Goal: Task Accomplishment & Management: Complete application form

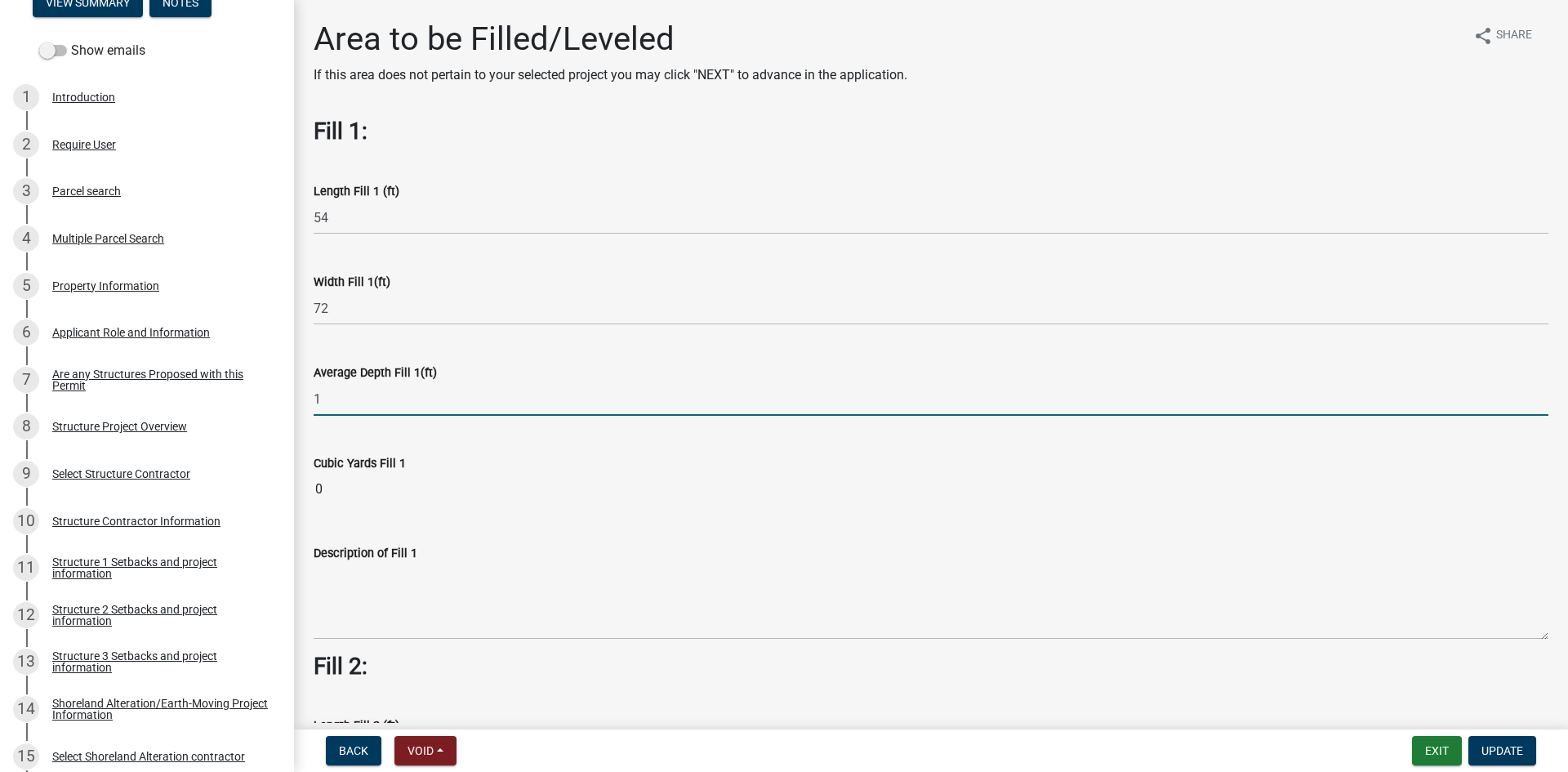
click at [589, 382] on input "1" at bounding box center [931, 399] width 1234 height 34
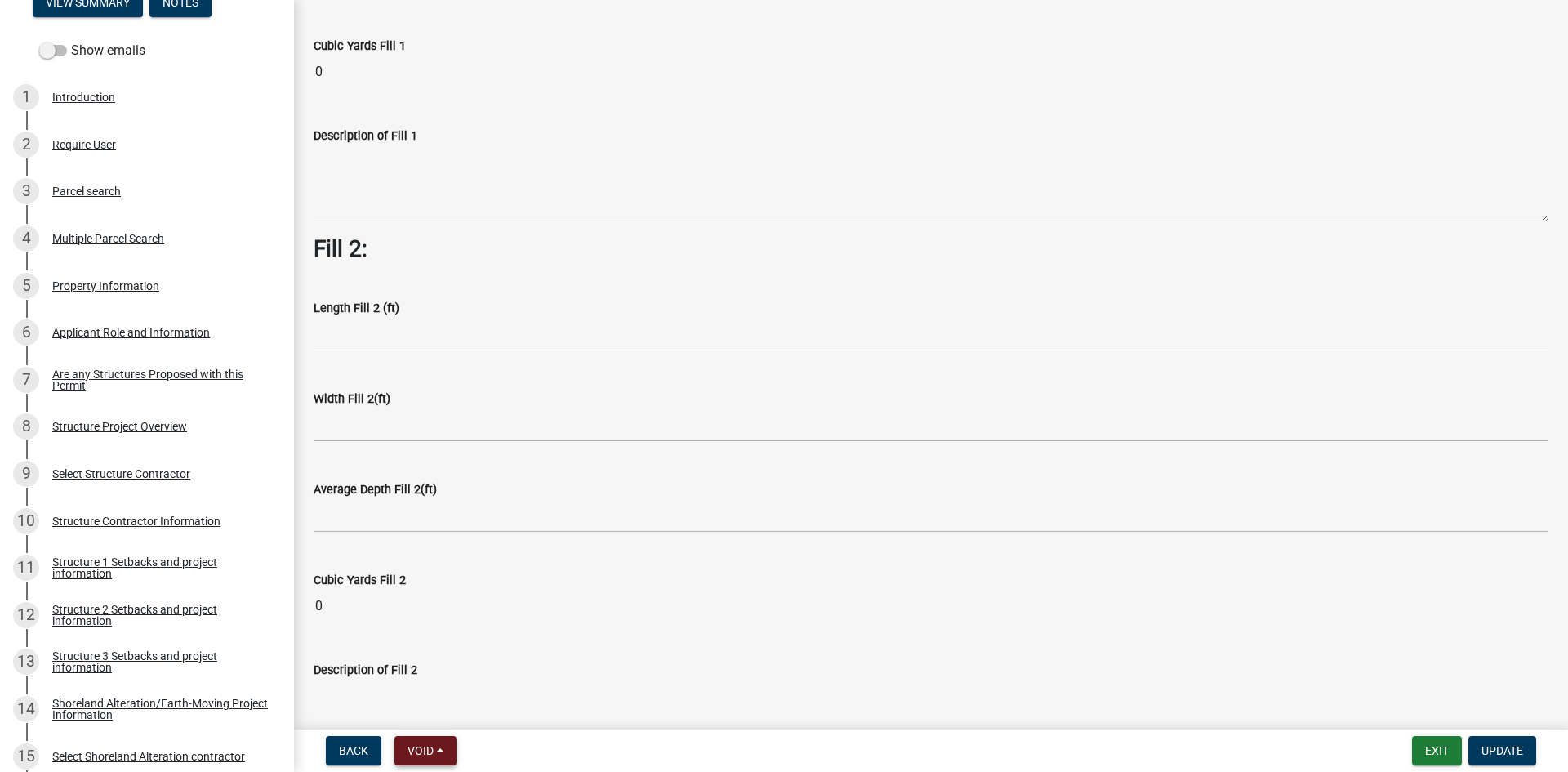
scroll to position [540, 0]
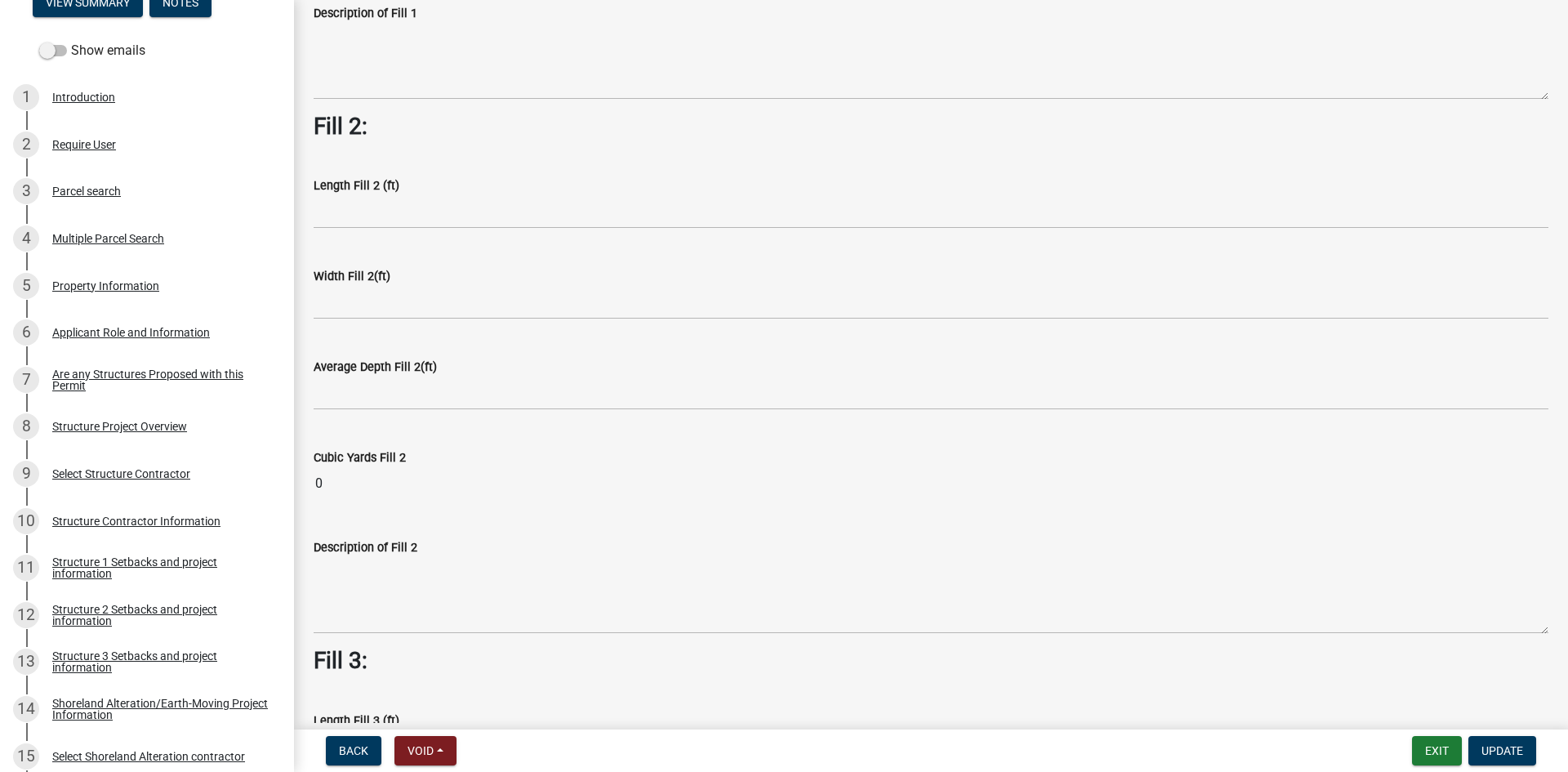
click at [1539, 748] on form "Exit Update" at bounding box center [1477, 751] width 131 height 30
click at [1531, 749] on button "Update" at bounding box center [1502, 751] width 68 height 30
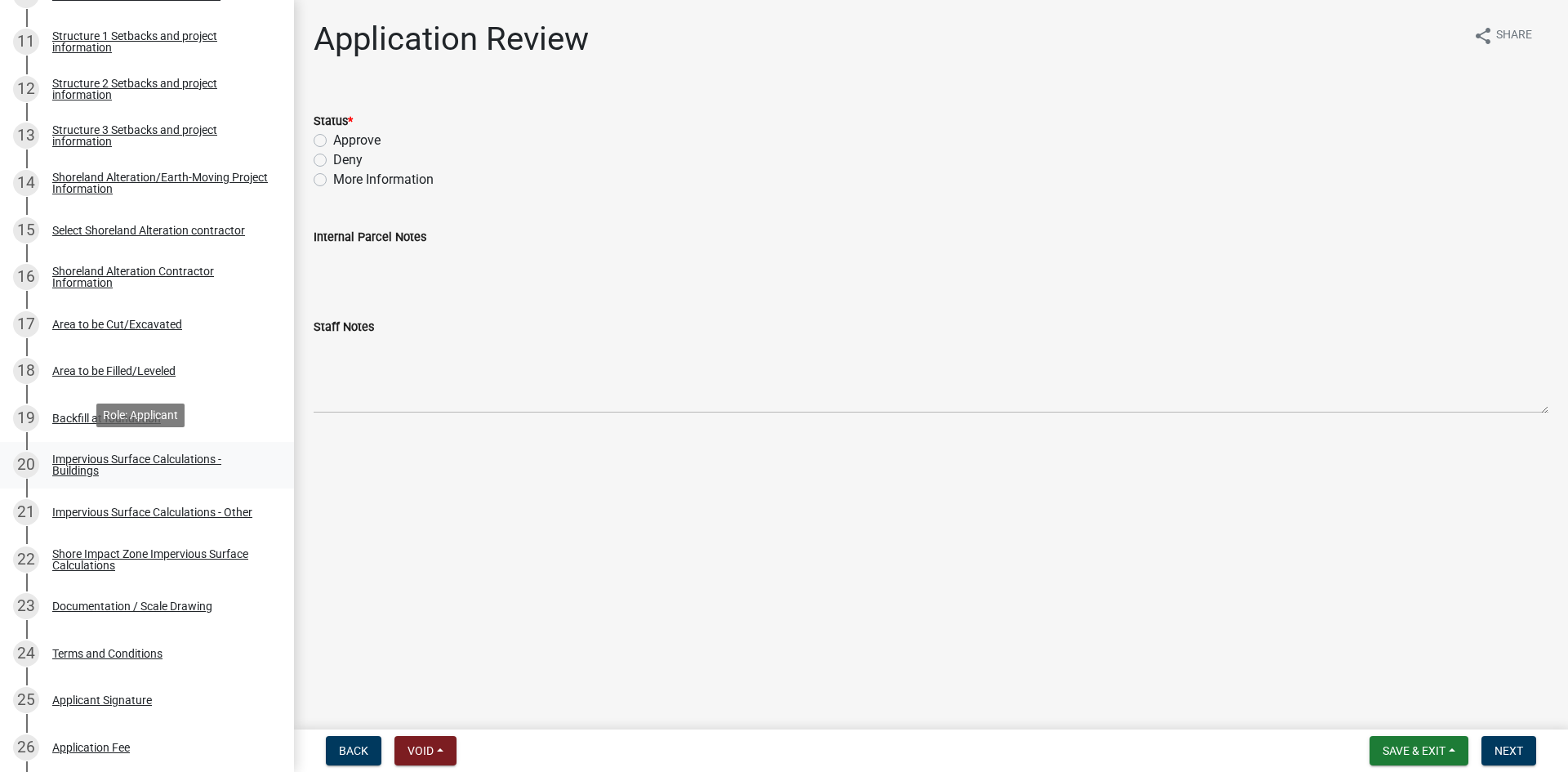
scroll to position [797, 0]
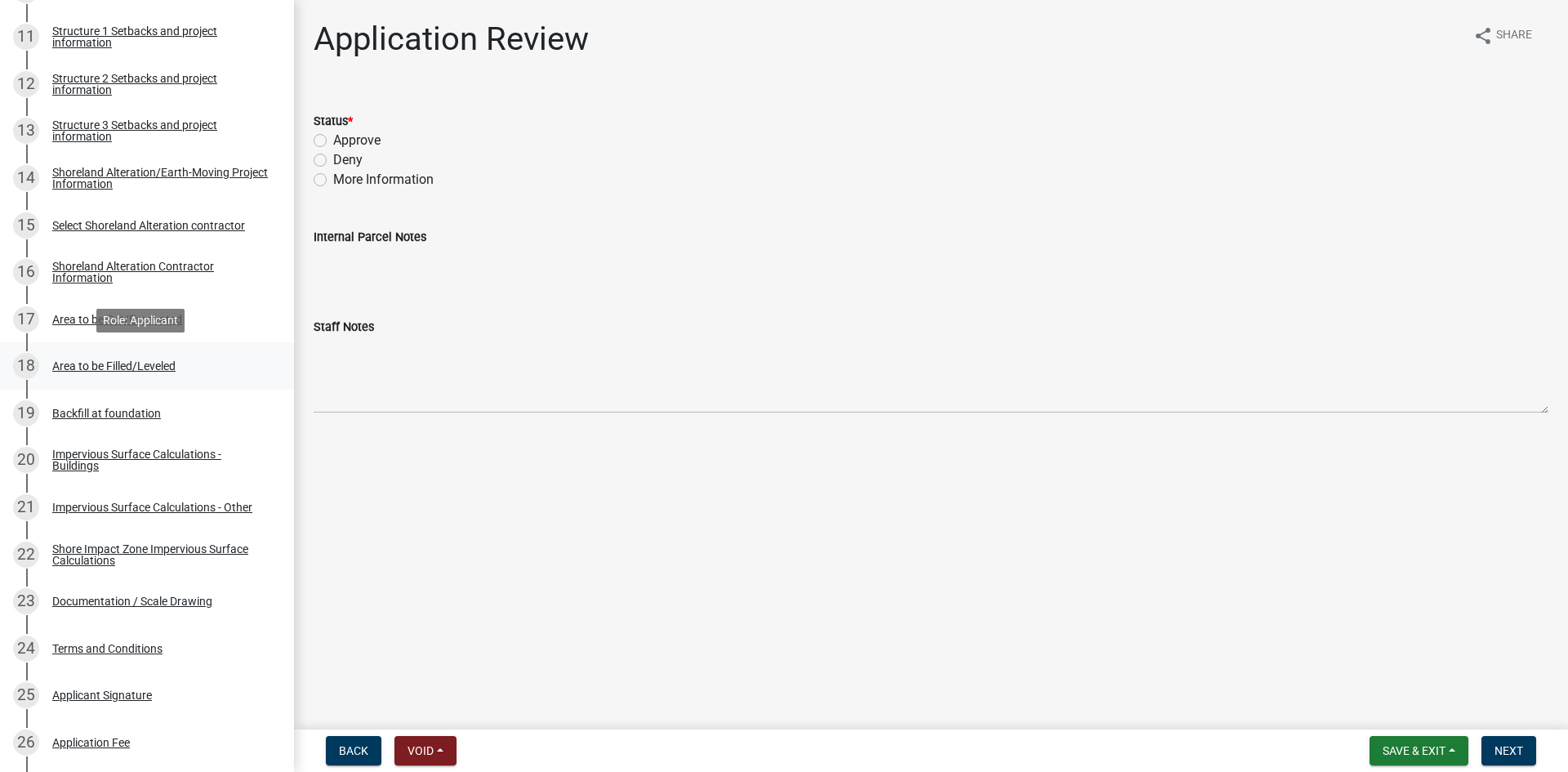
click at [161, 368] on div "Area to be Filled/Leveled" at bounding box center [114, 366] width 124 height 12
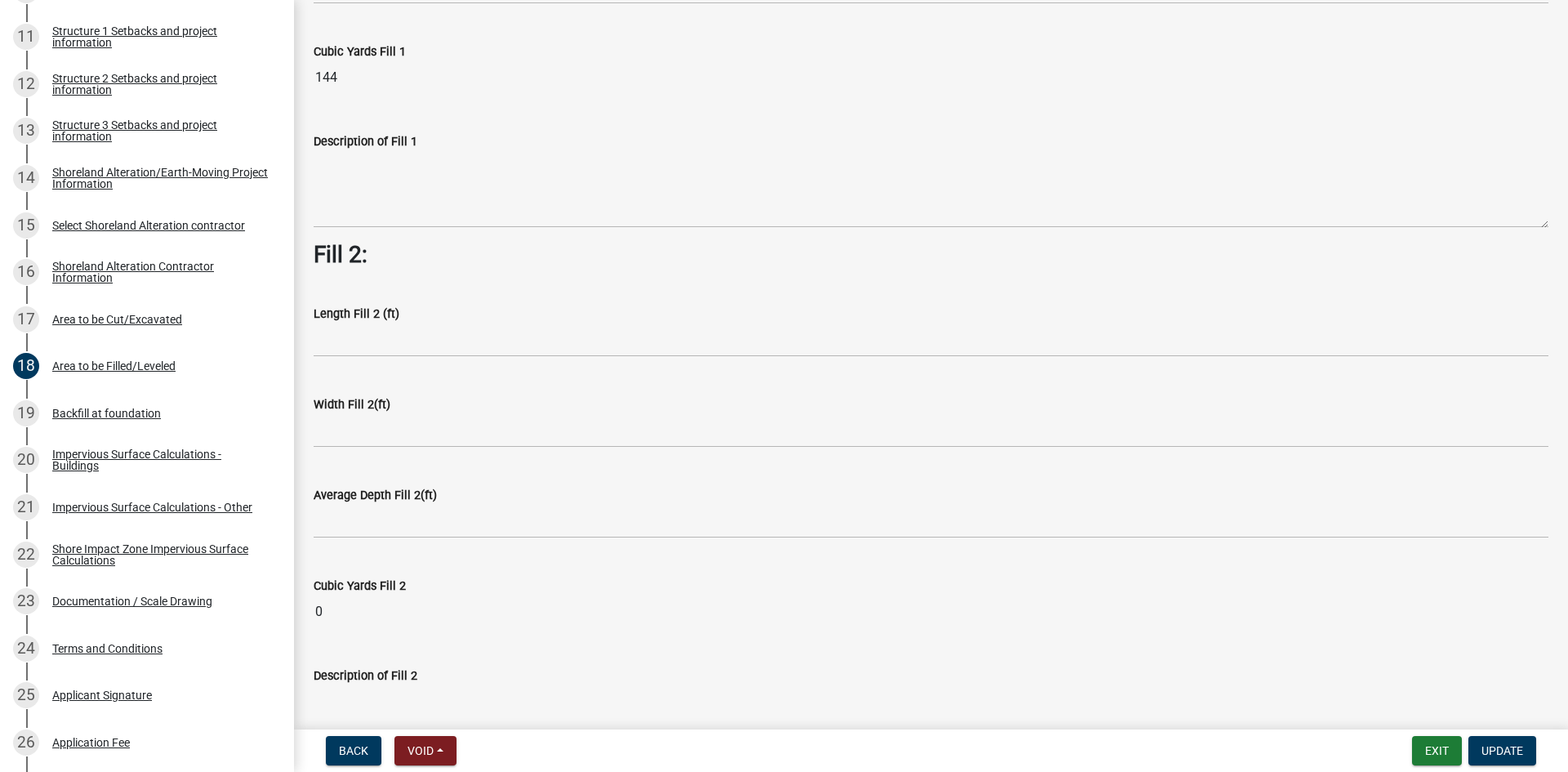
scroll to position [388, 0]
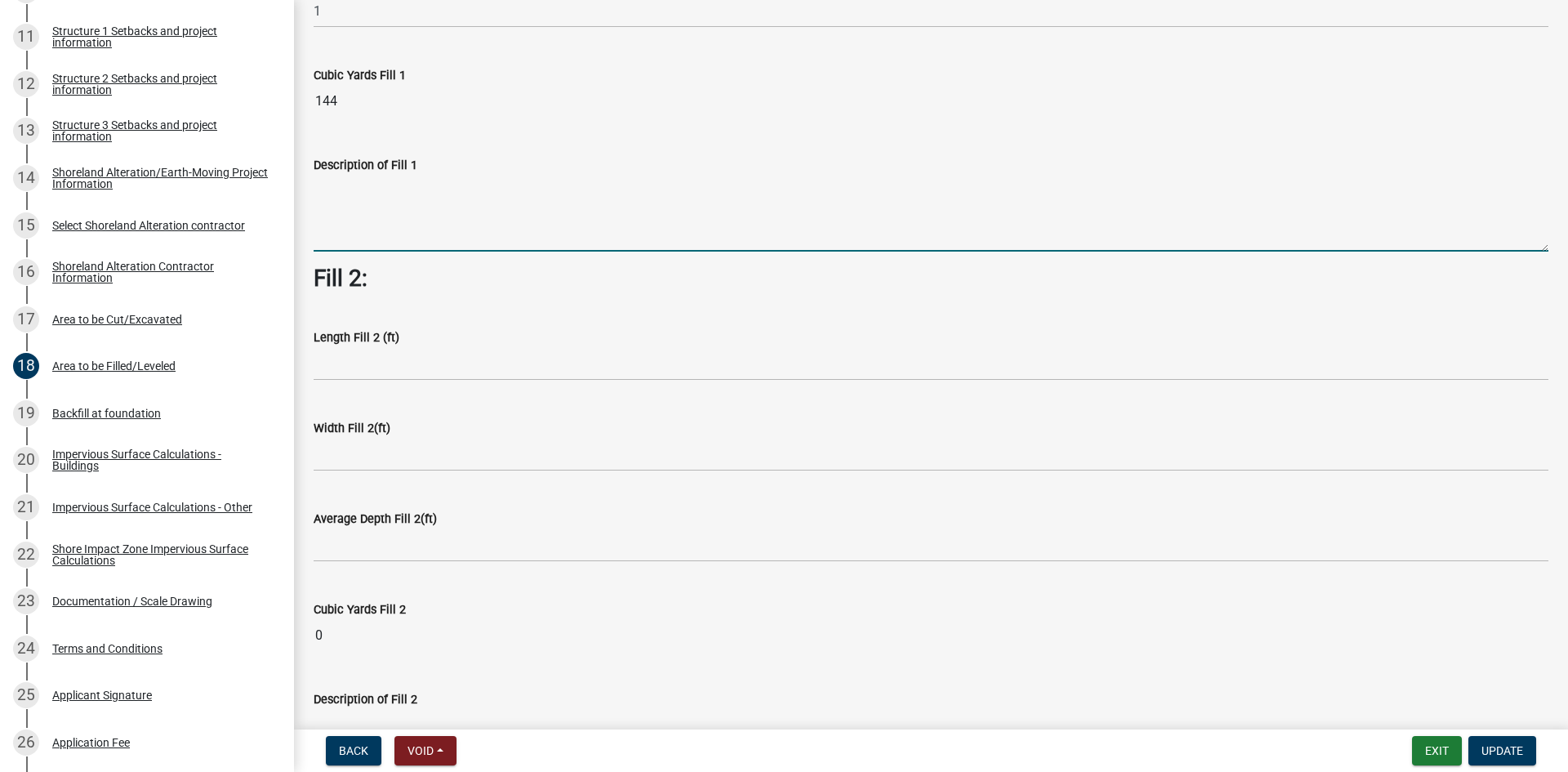
click at [376, 215] on textarea "Description of Fill 1" at bounding box center [931, 213] width 1234 height 77
type textarea "a"
type textarea "total fill for patios and apron"
click at [1508, 744] on span "Update" at bounding box center [1502, 751] width 42 height 13
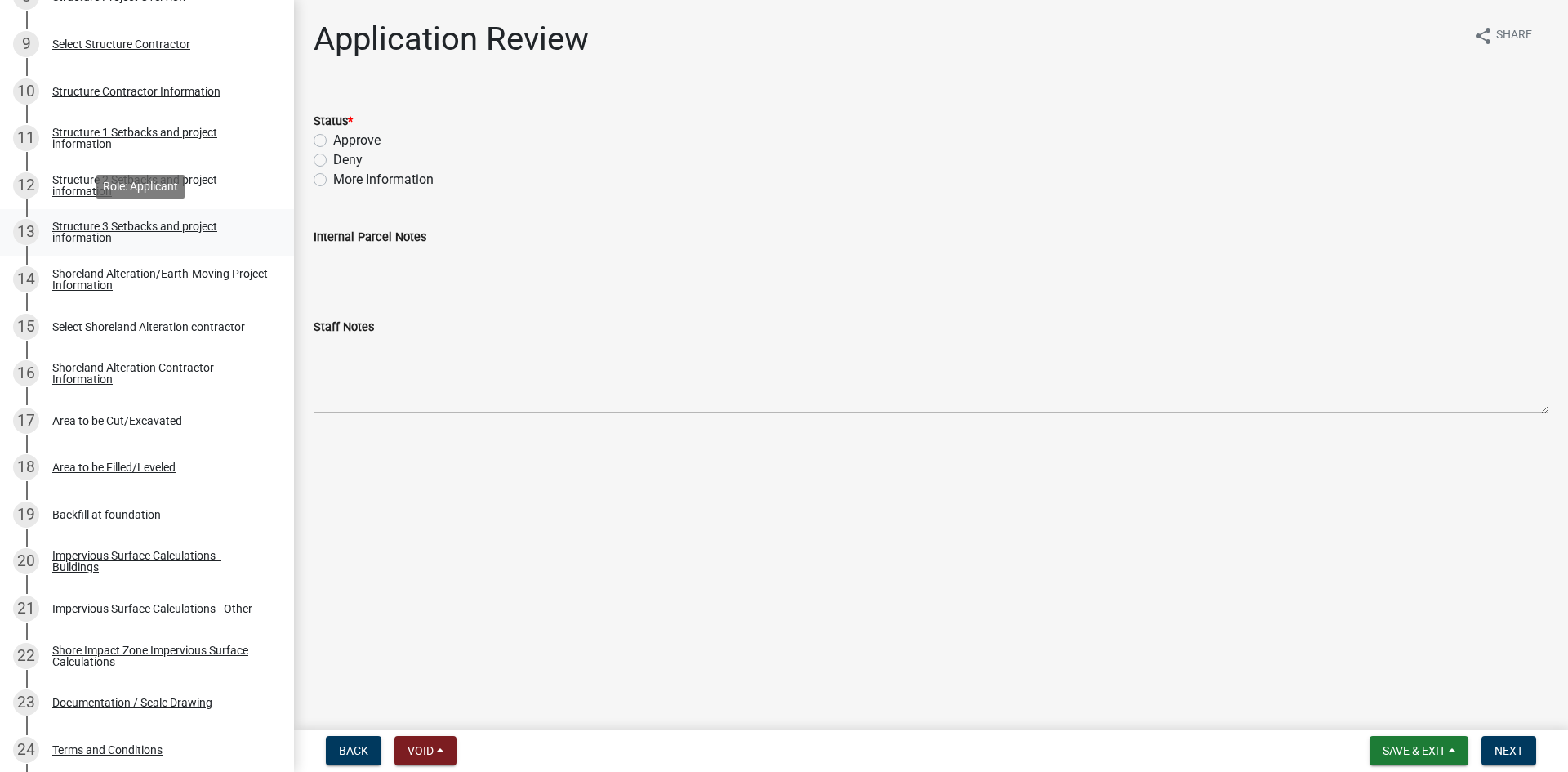
scroll to position [695, 0]
click at [170, 138] on div "Structure 1 Setbacks and project information" at bounding box center [160, 139] width 216 height 23
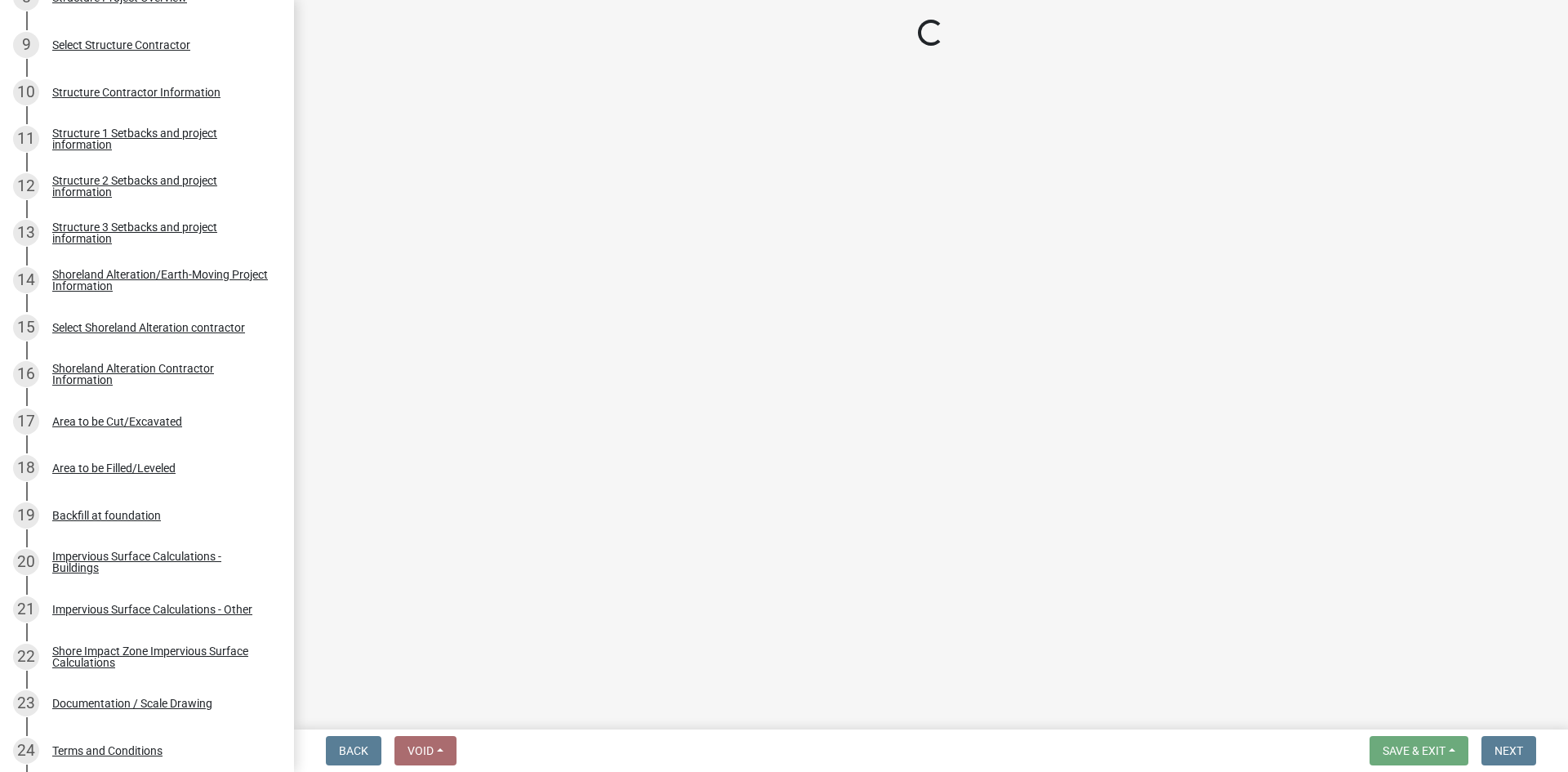
select select "c185e313-3403-4239-bd61-bb563c58a77a"
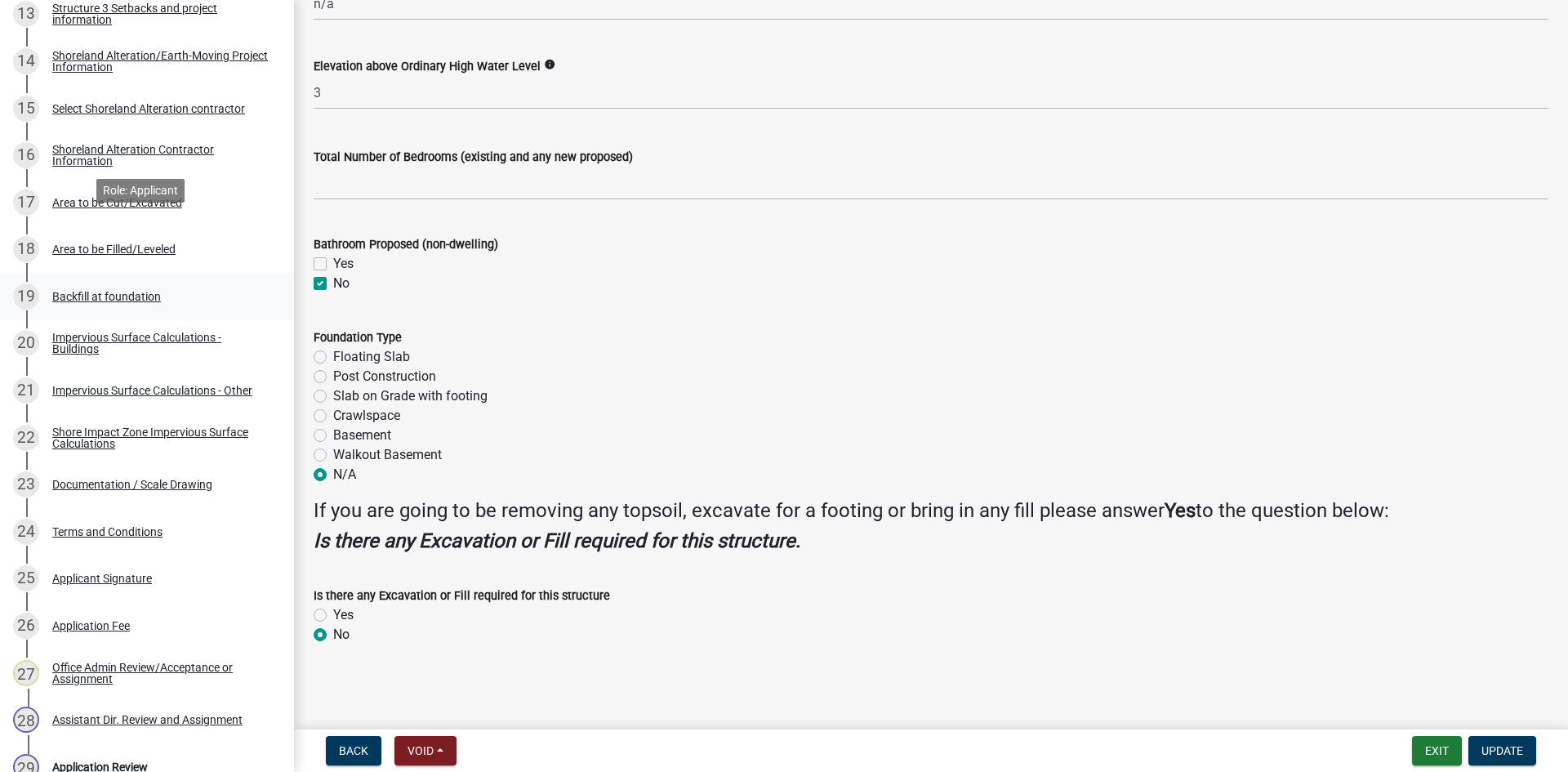
scroll to position [980, 0]
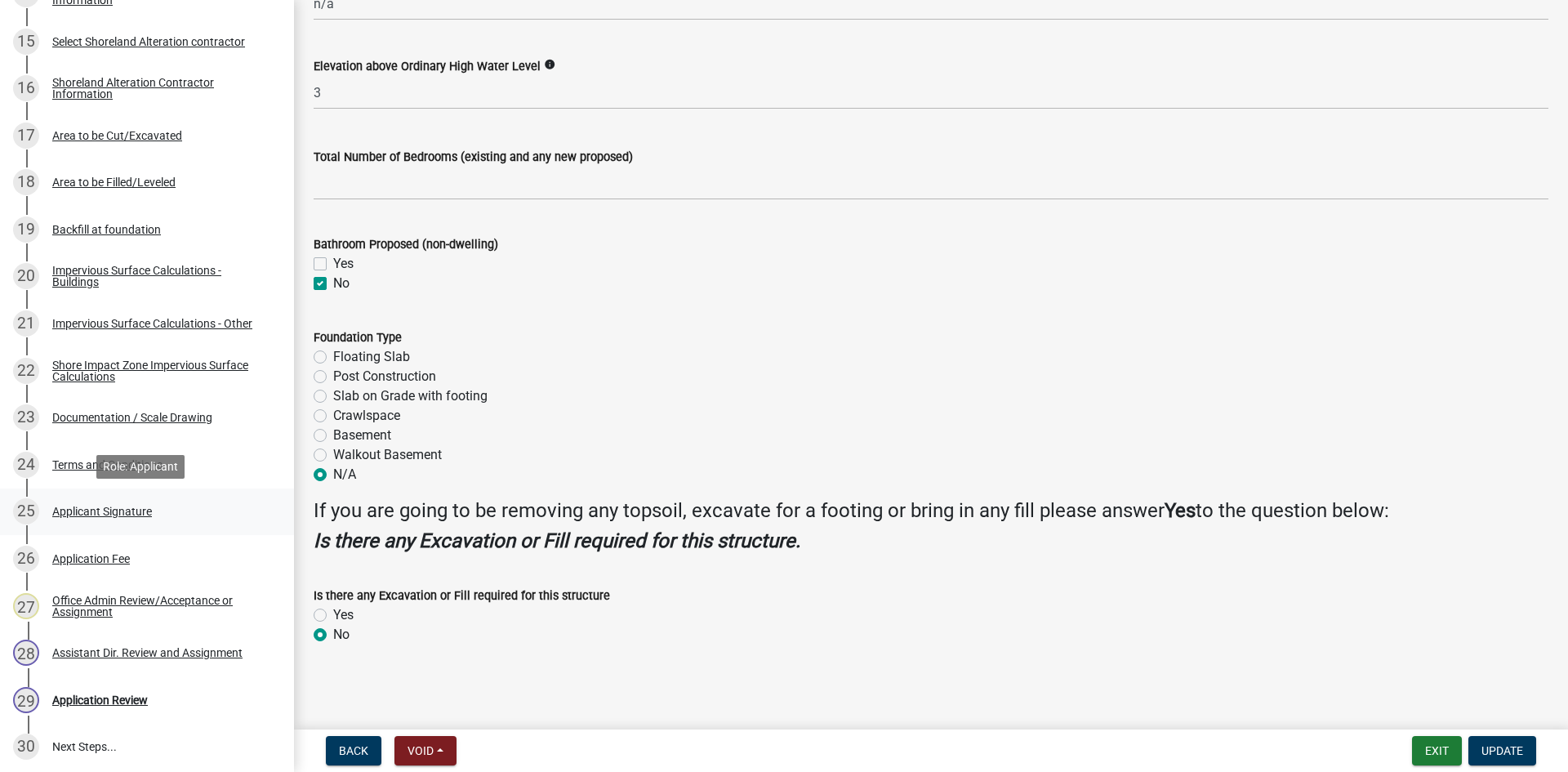
click at [194, 517] on div "25 Applicant Signature" at bounding box center [140, 512] width 254 height 26
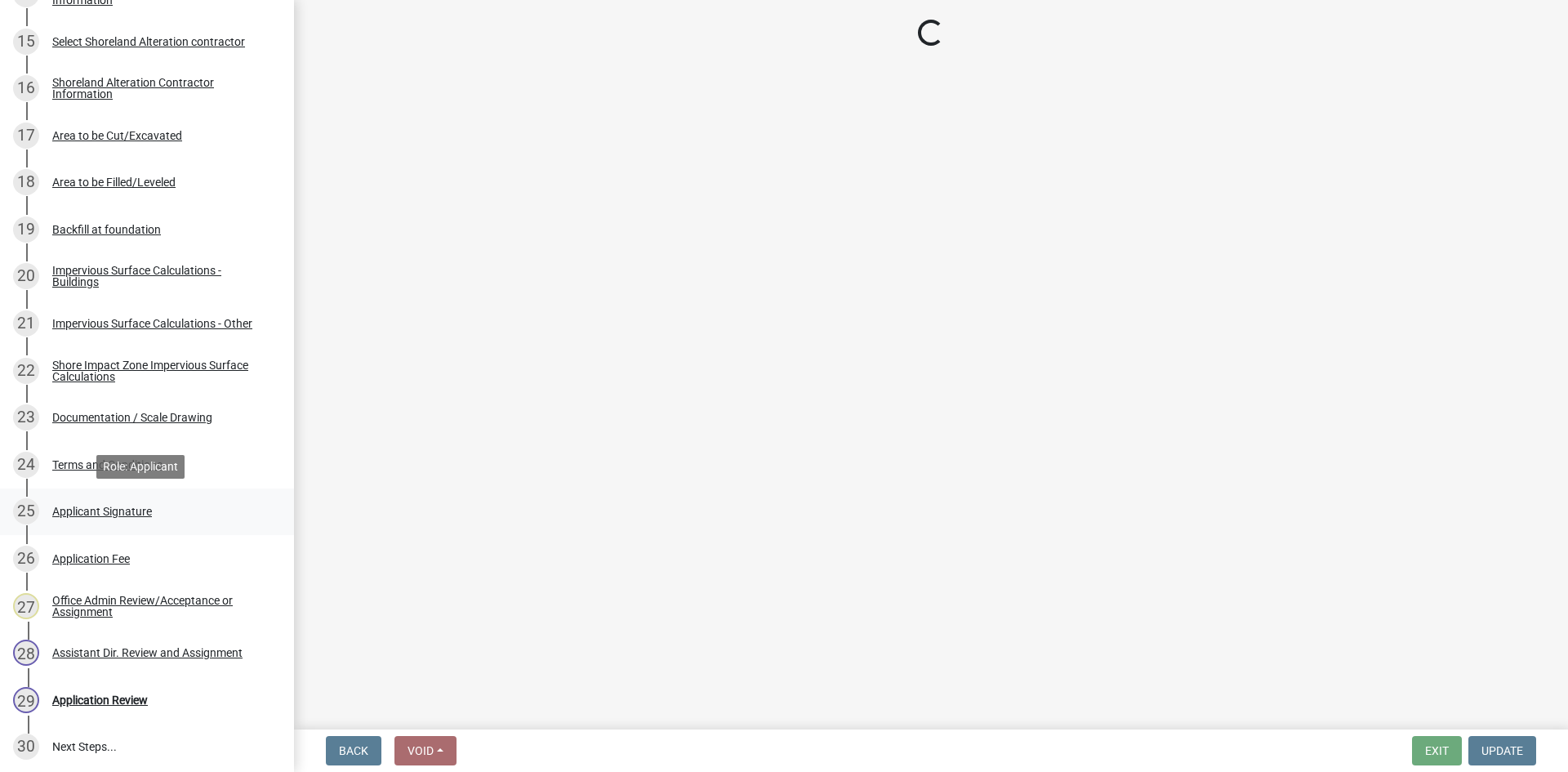
scroll to position [0, 0]
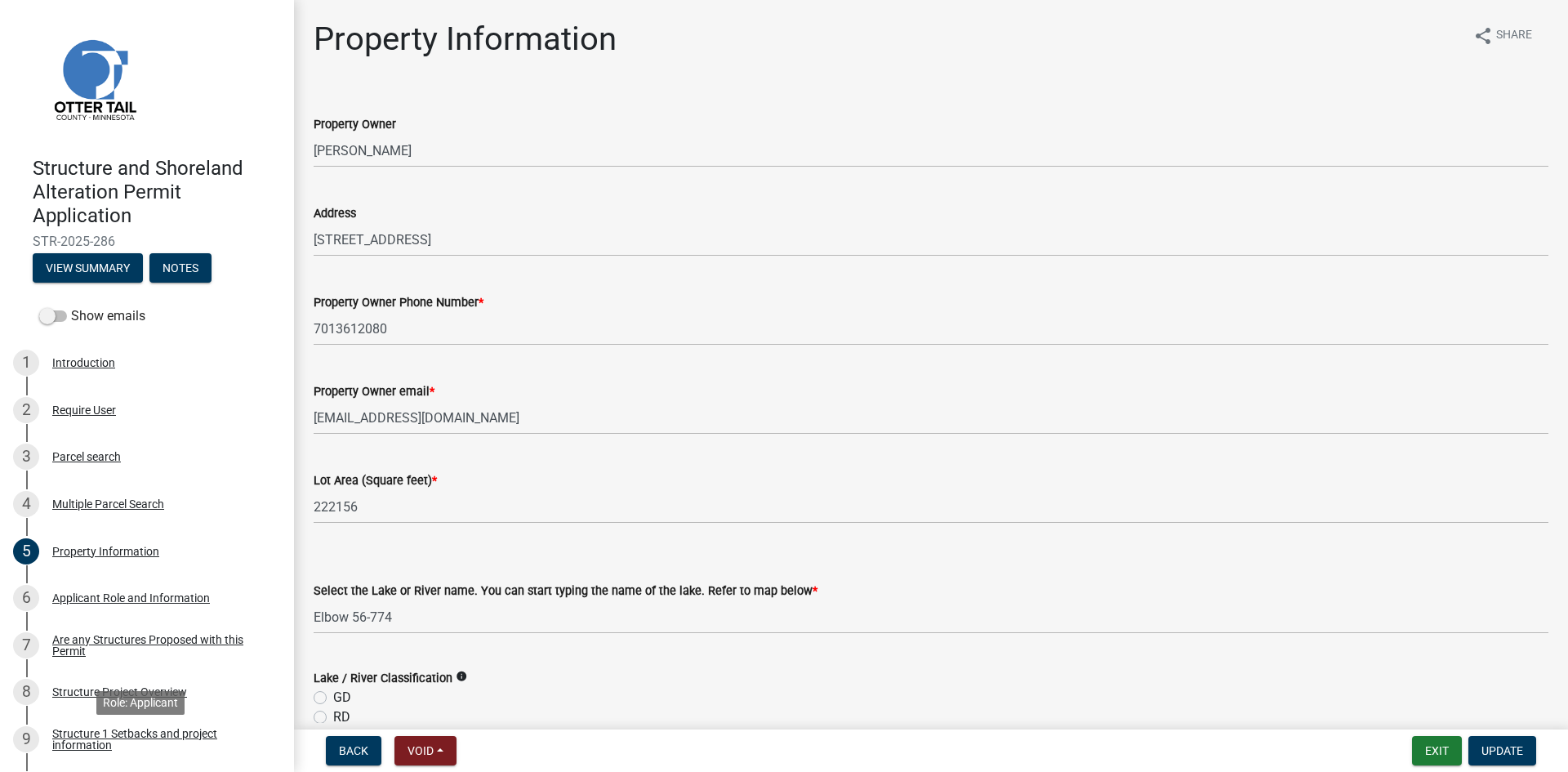
select select "cbbe4ff7-0610-4aec-892c-28cab2708e15"
select select "9233bc03-43b7-4bc3-a622-0f4482adc204"
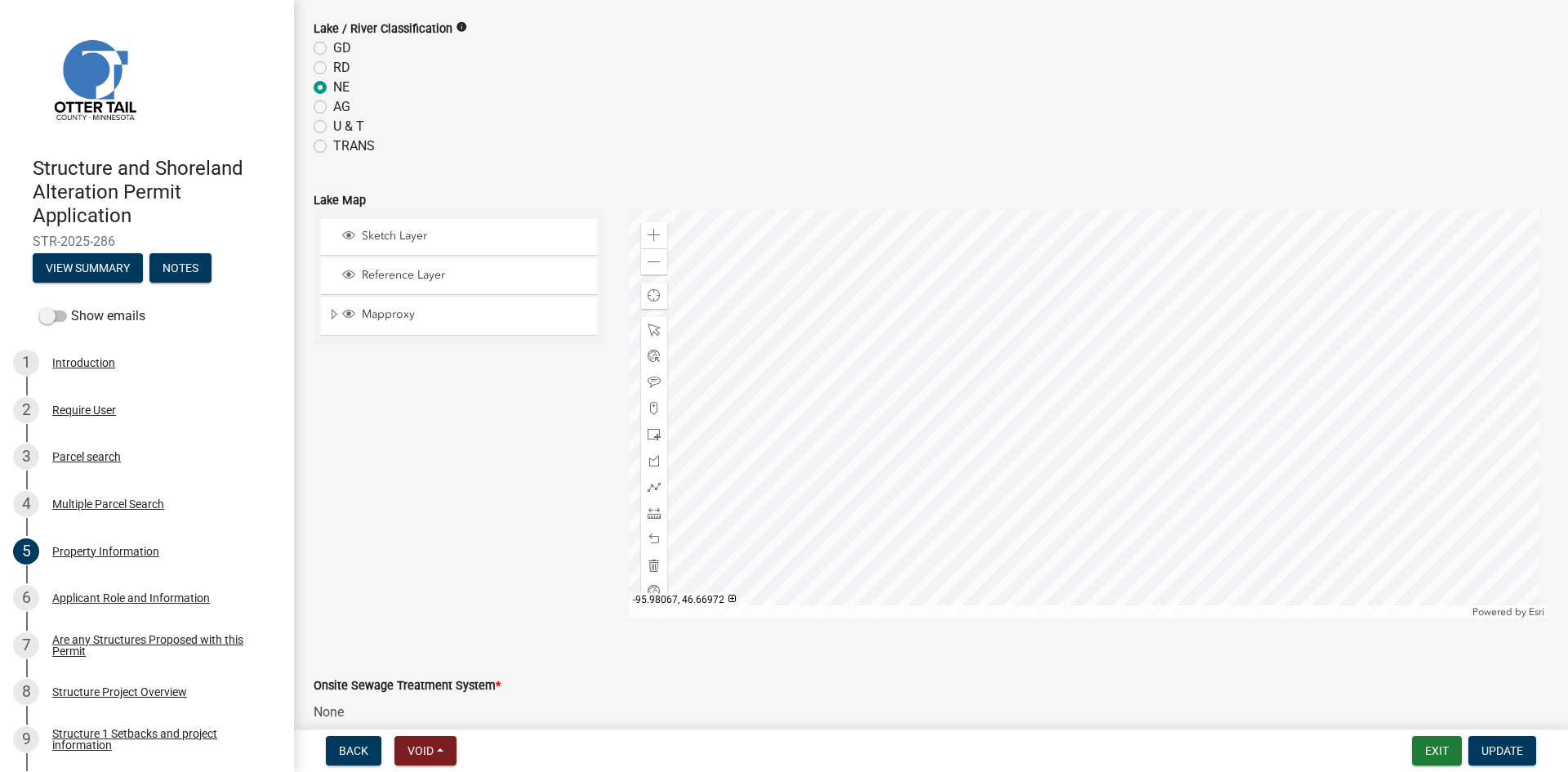
scroll to position [935, 0]
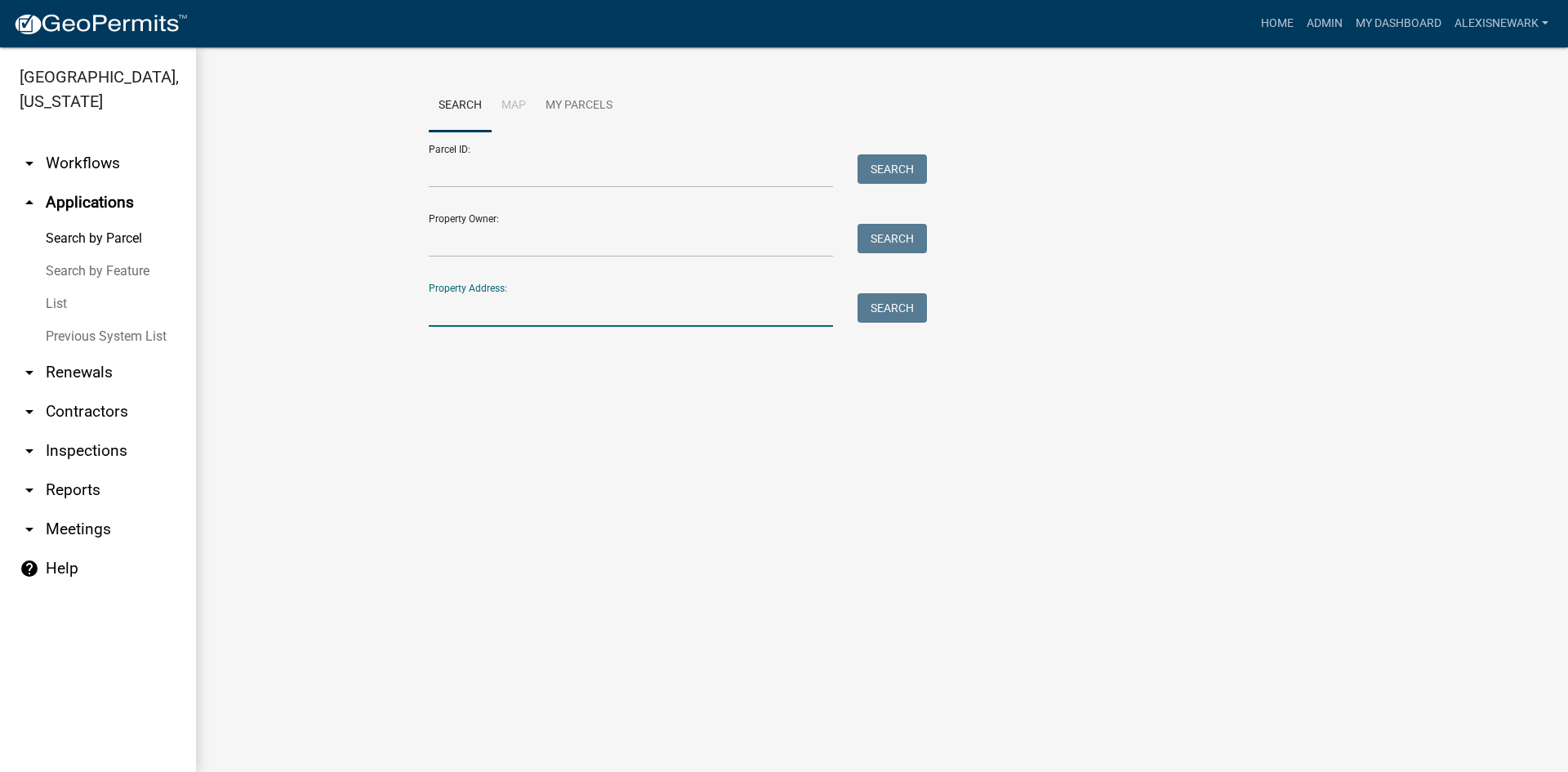
click at [533, 304] on input "Property Address:" at bounding box center [631, 310] width 404 height 34
drag, startPoint x: 515, startPoint y: 167, endPoint x: 546, endPoint y: 186, distance: 36.4
click at [515, 167] on input "Parcel ID:" at bounding box center [631, 171] width 404 height 34
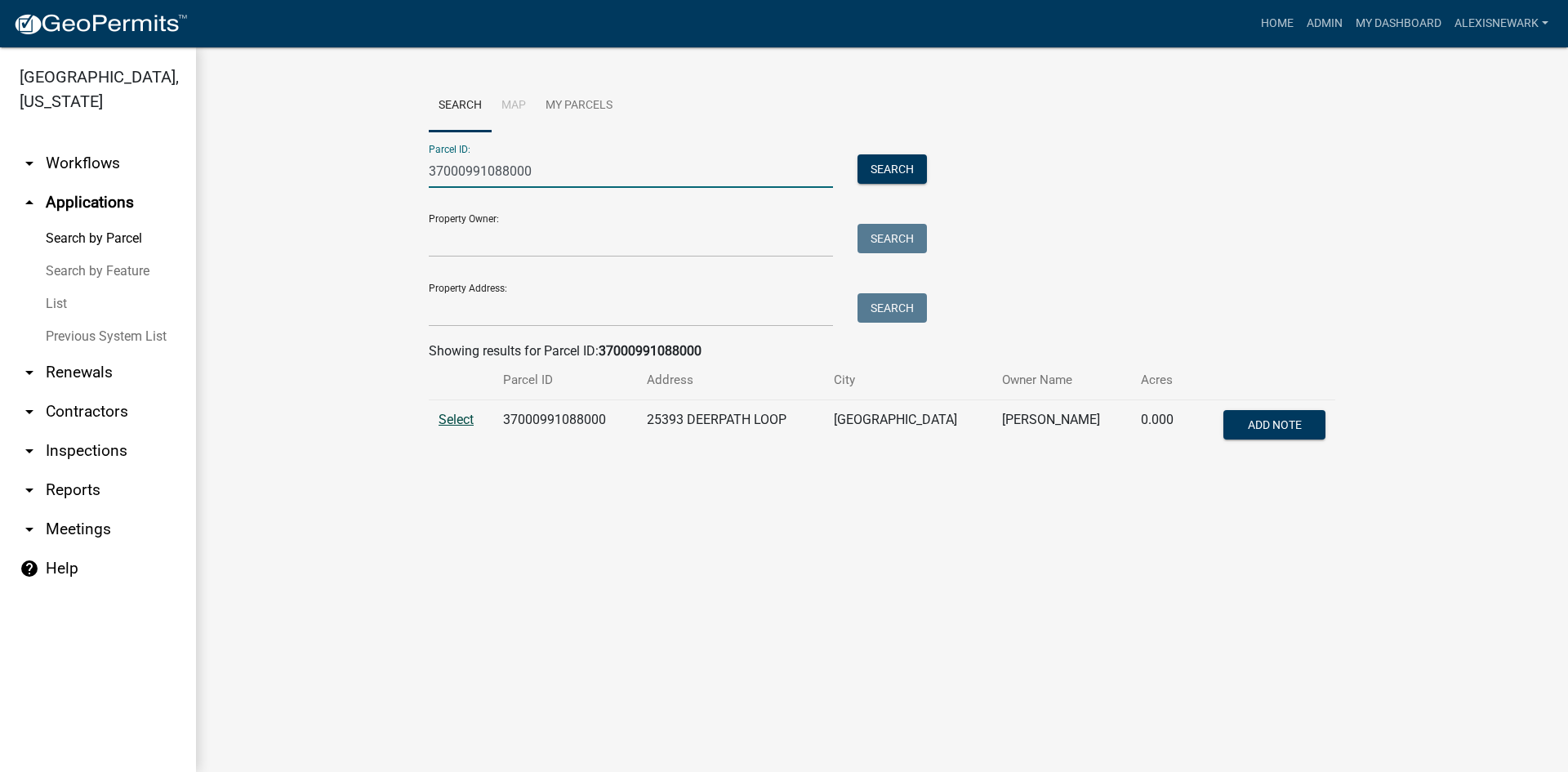
type input "37000991088000"
click at [446, 417] on span "Select" at bounding box center [456, 419] width 35 height 16
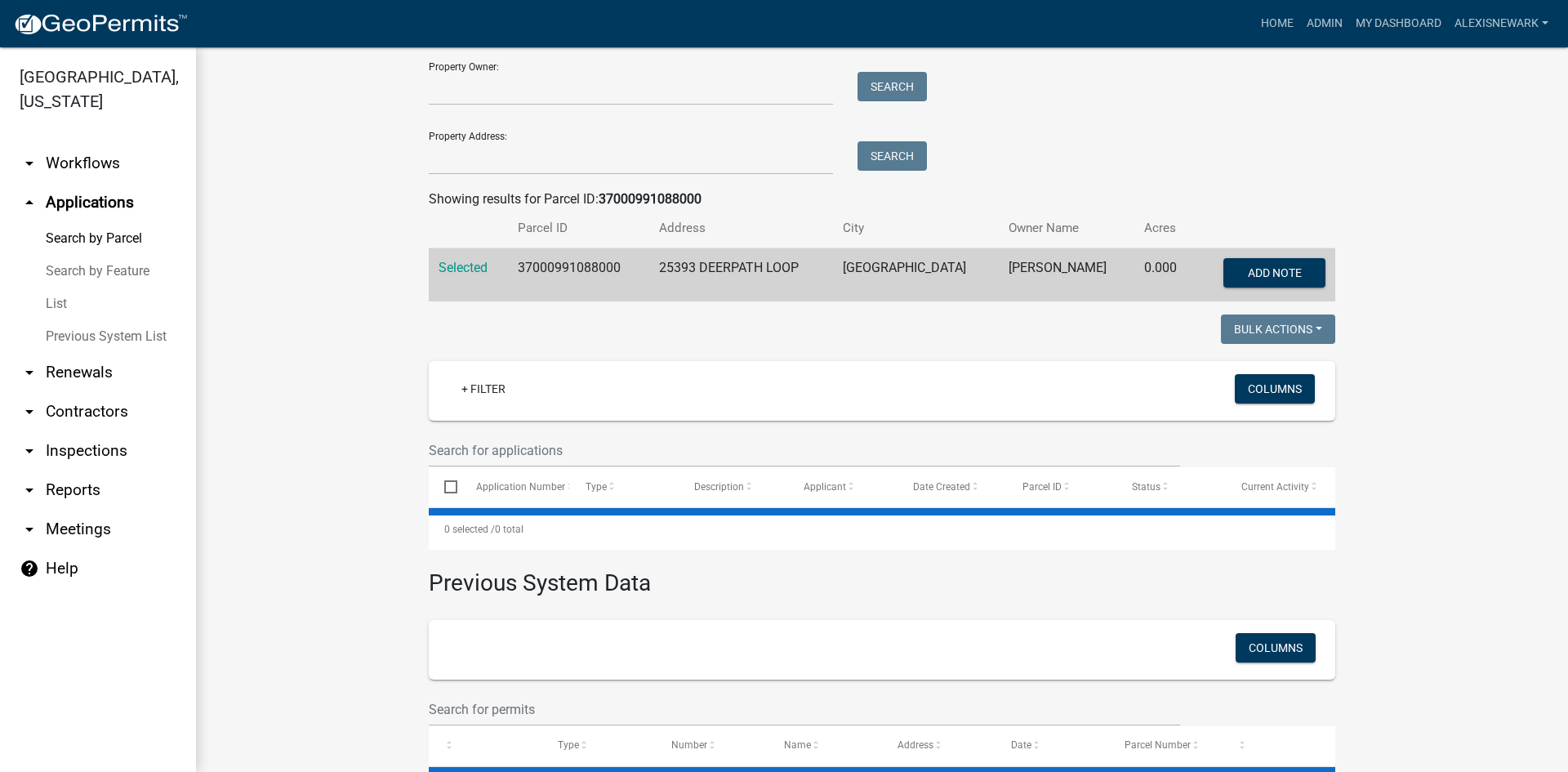
scroll to position [221, 0]
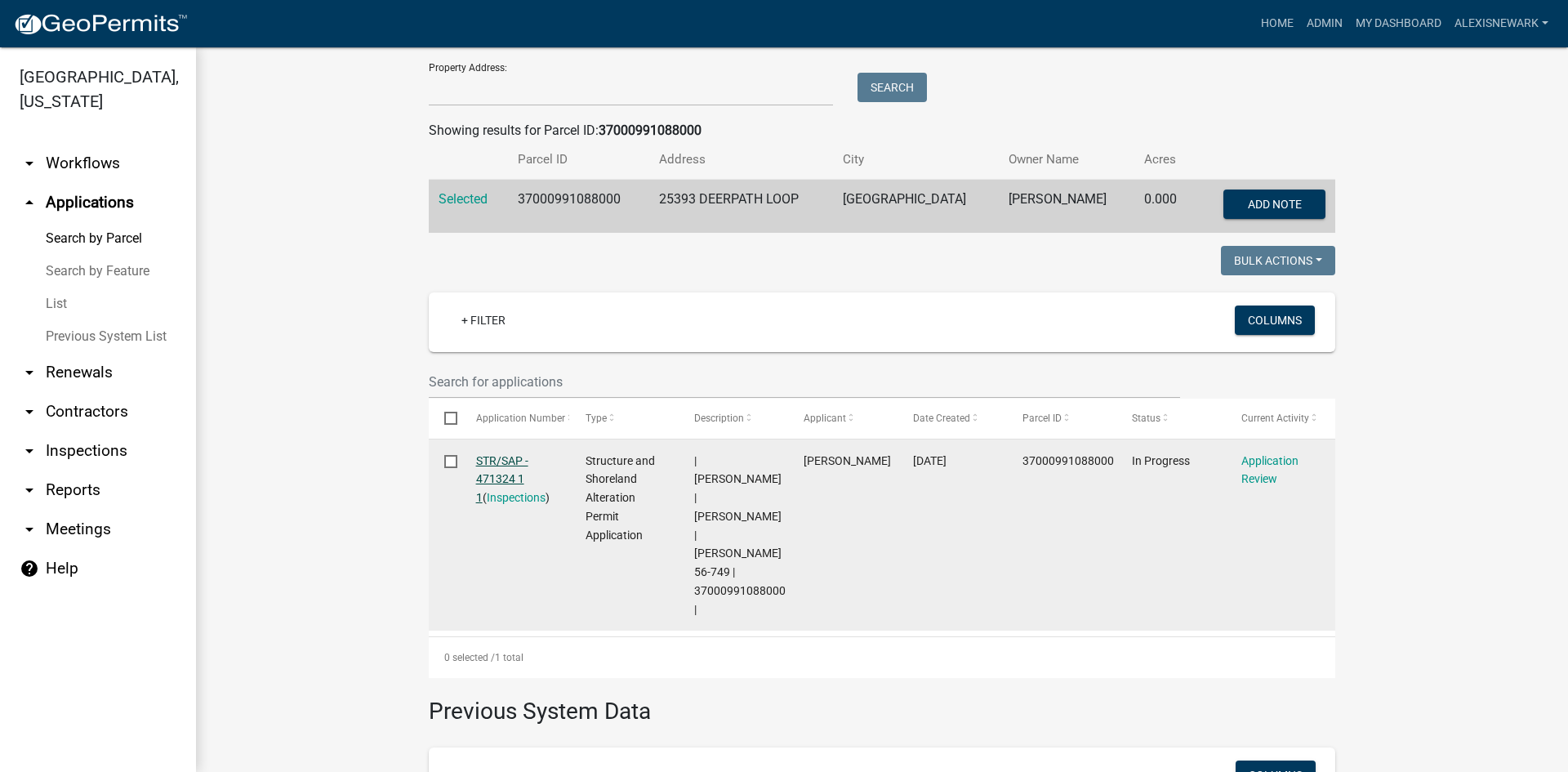
click at [519, 456] on link "STR/SAP - 471324 1 1" at bounding box center [502, 479] width 52 height 50
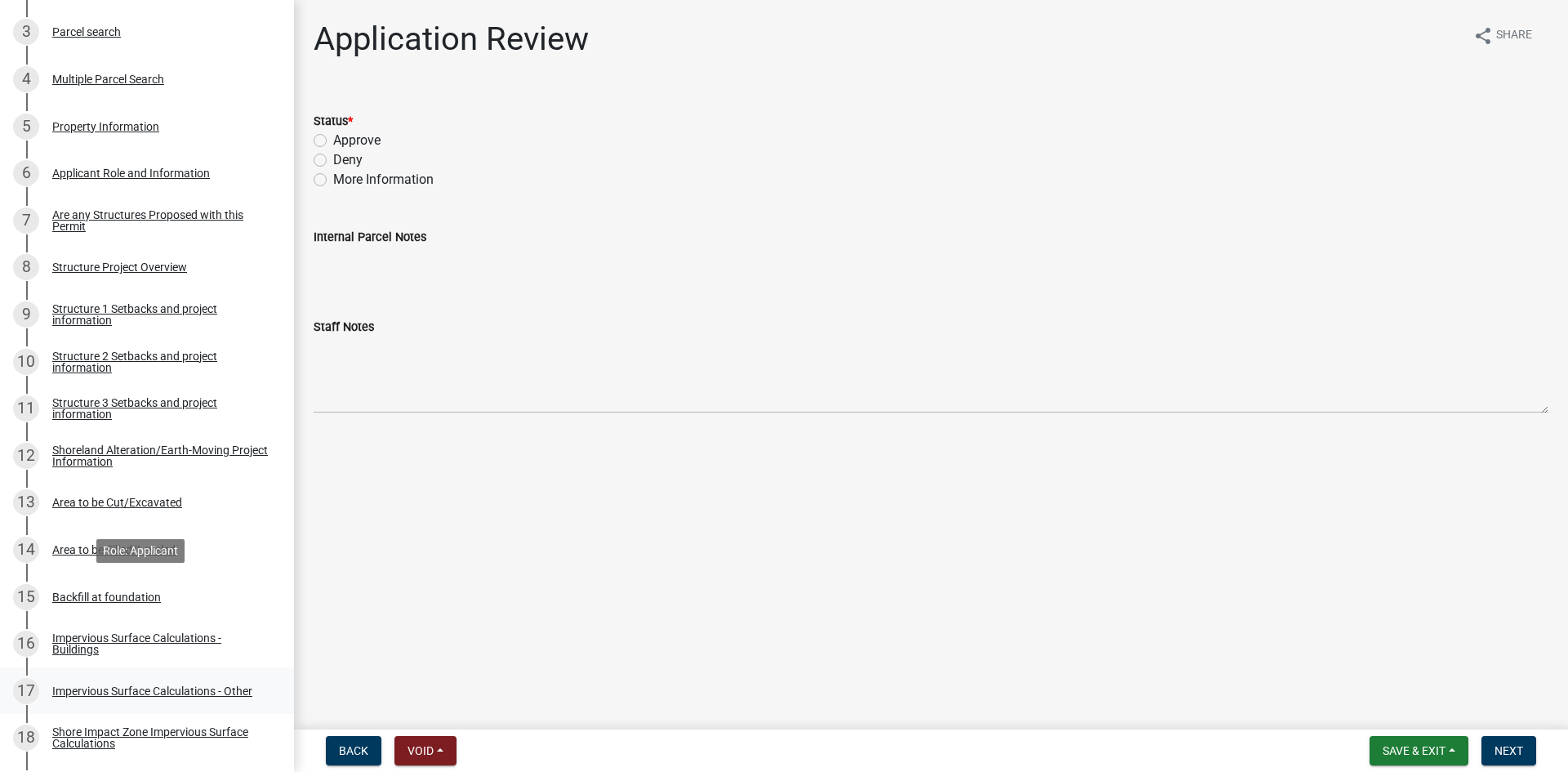
scroll to position [572, 0]
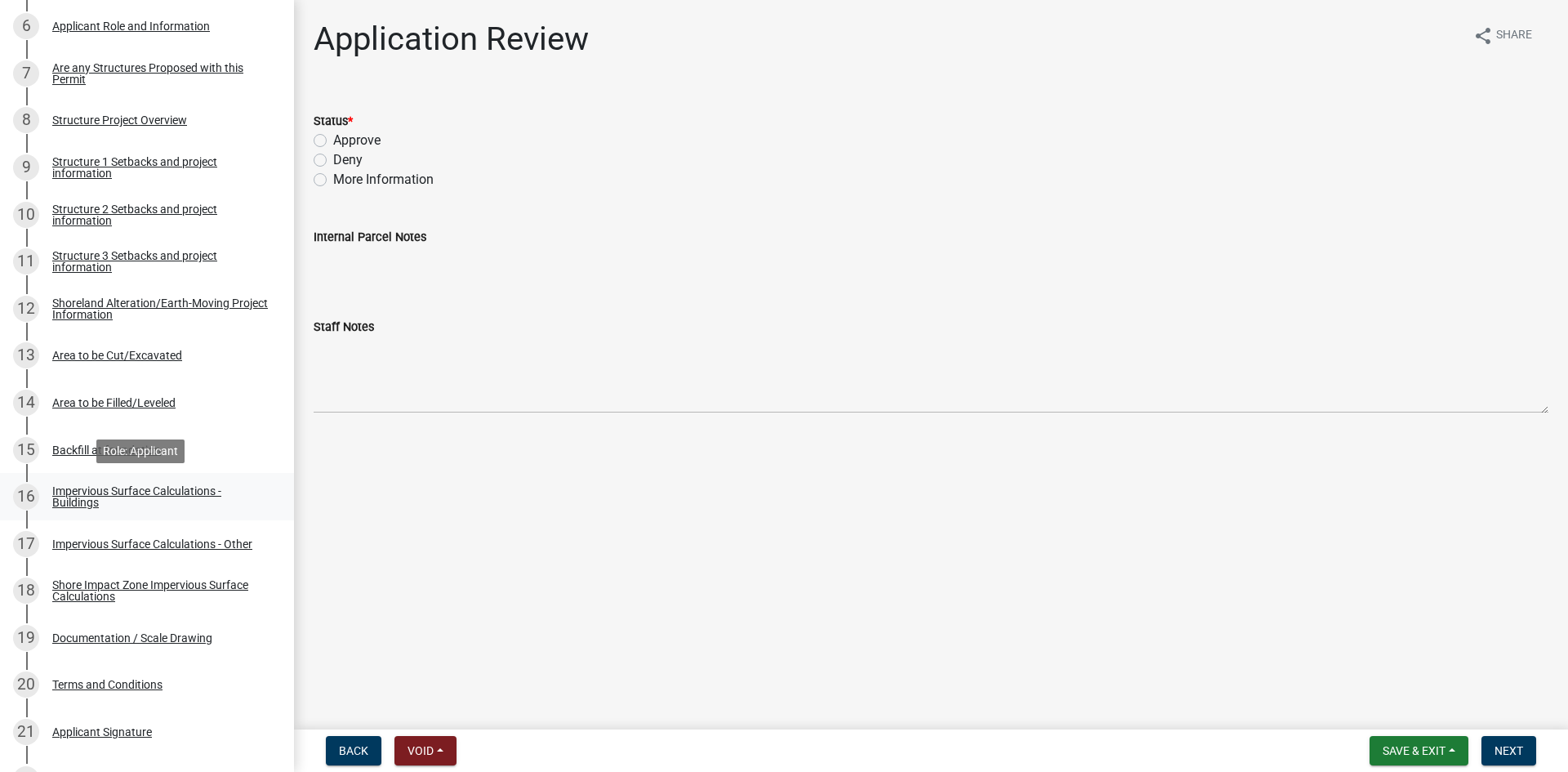
click at [159, 488] on div "Impervious Surface Calculations - Buildings" at bounding box center [160, 497] width 216 height 23
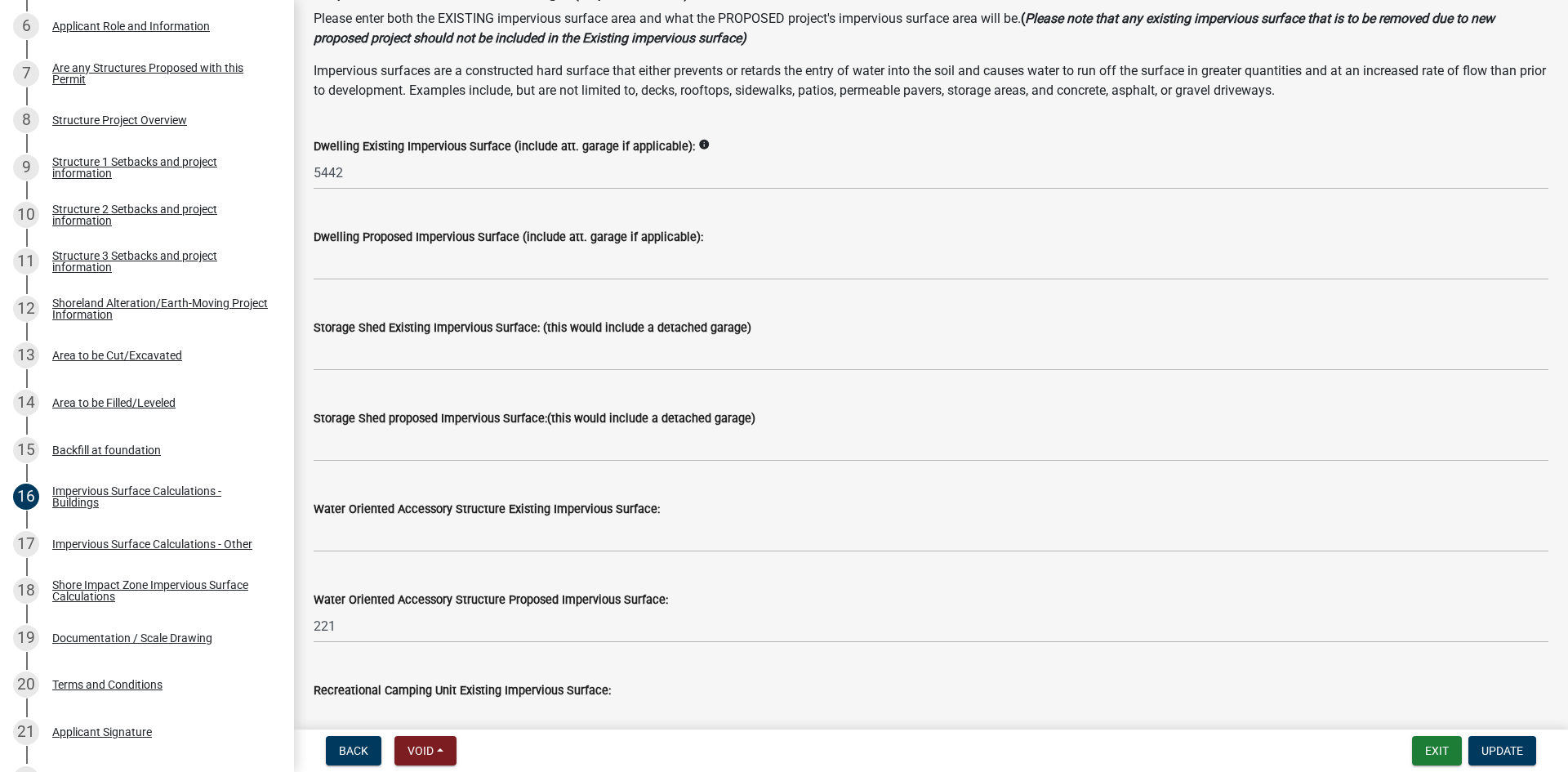
scroll to position [0, 0]
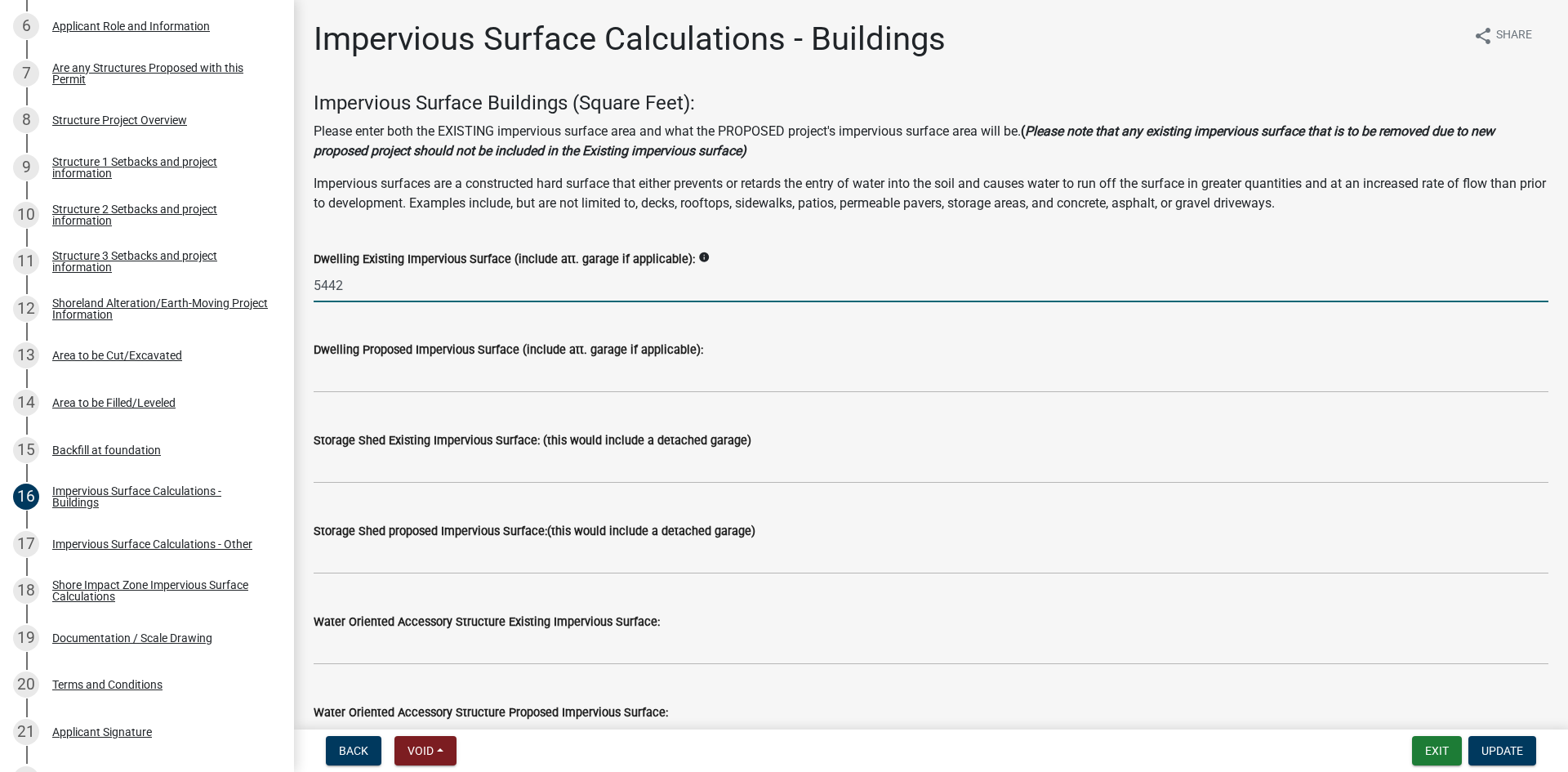
click at [425, 271] on input "5442" at bounding box center [931, 285] width 1234 height 34
type input "4546"
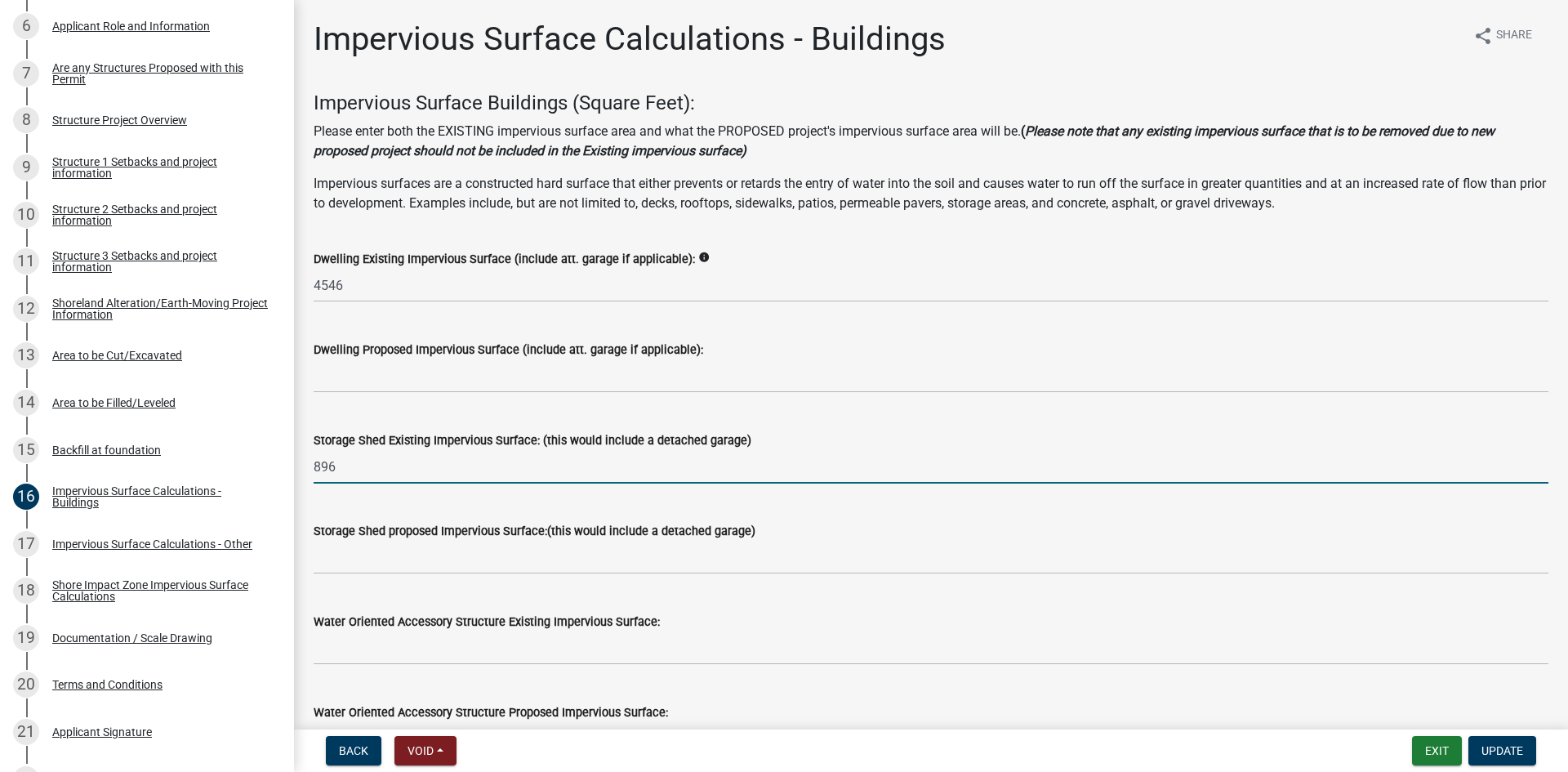
type input "896"
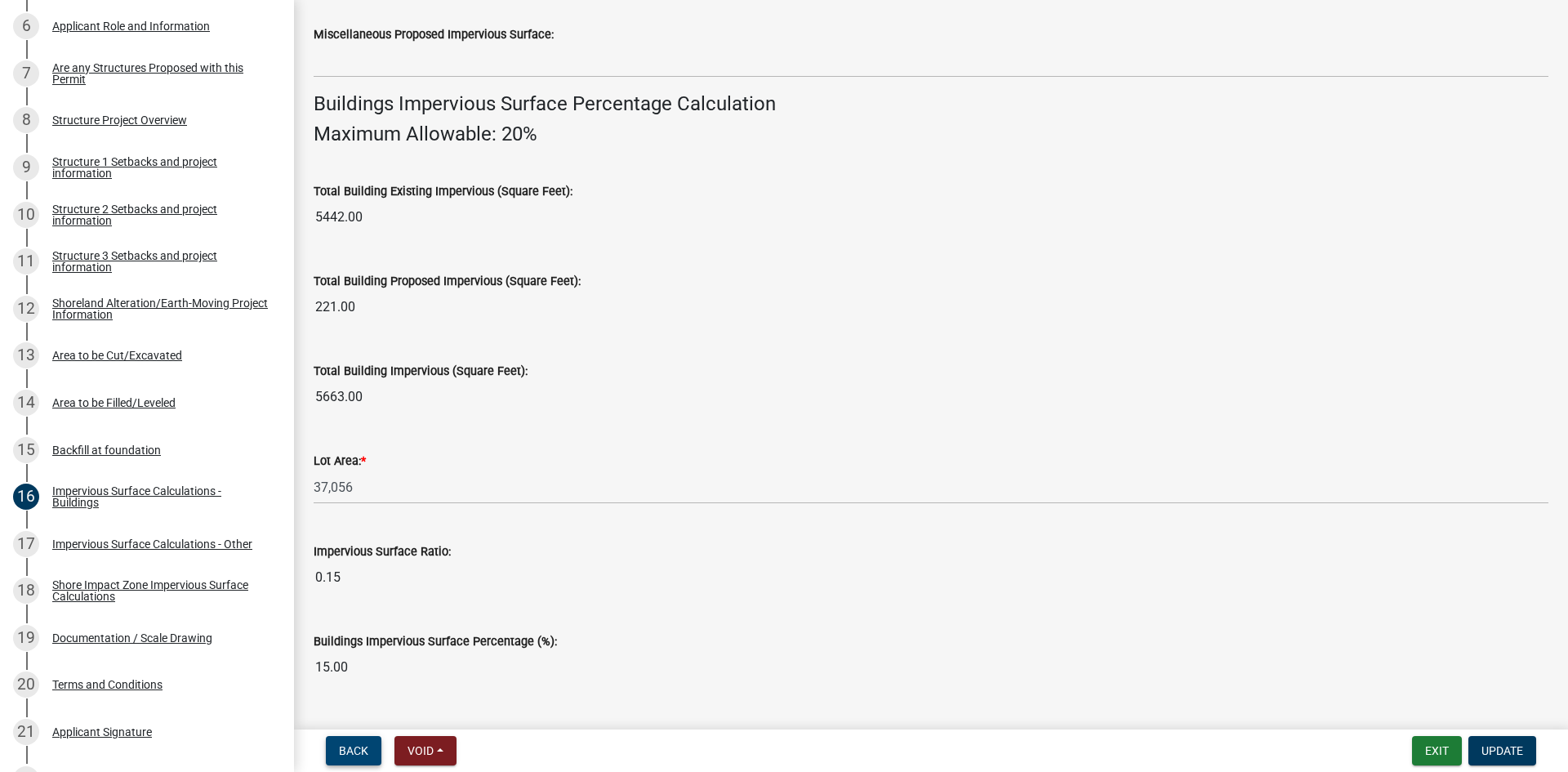
scroll to position [1080, 0]
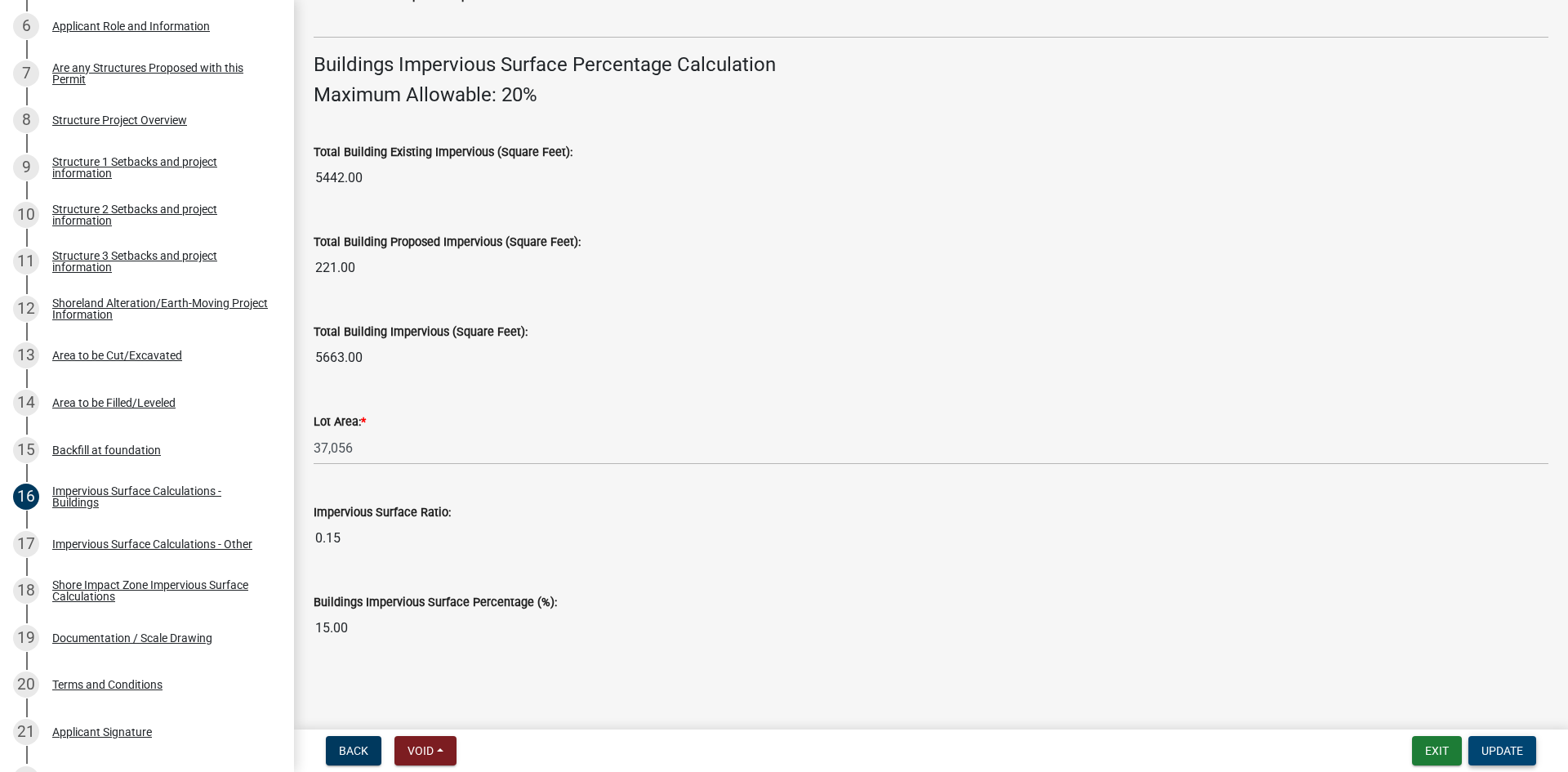
click at [1496, 738] on button "Update" at bounding box center [1502, 751] width 68 height 30
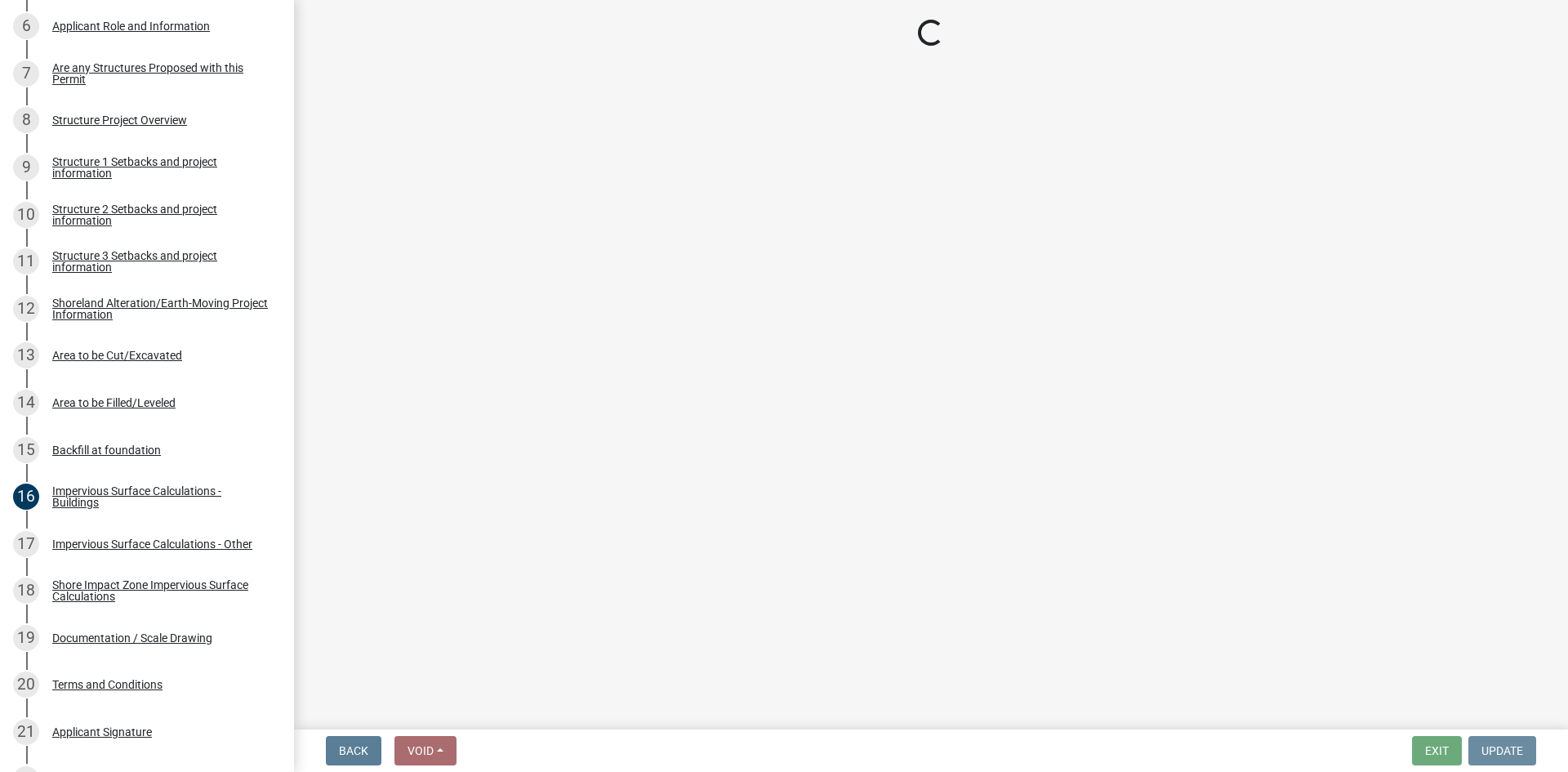
scroll to position [0, 0]
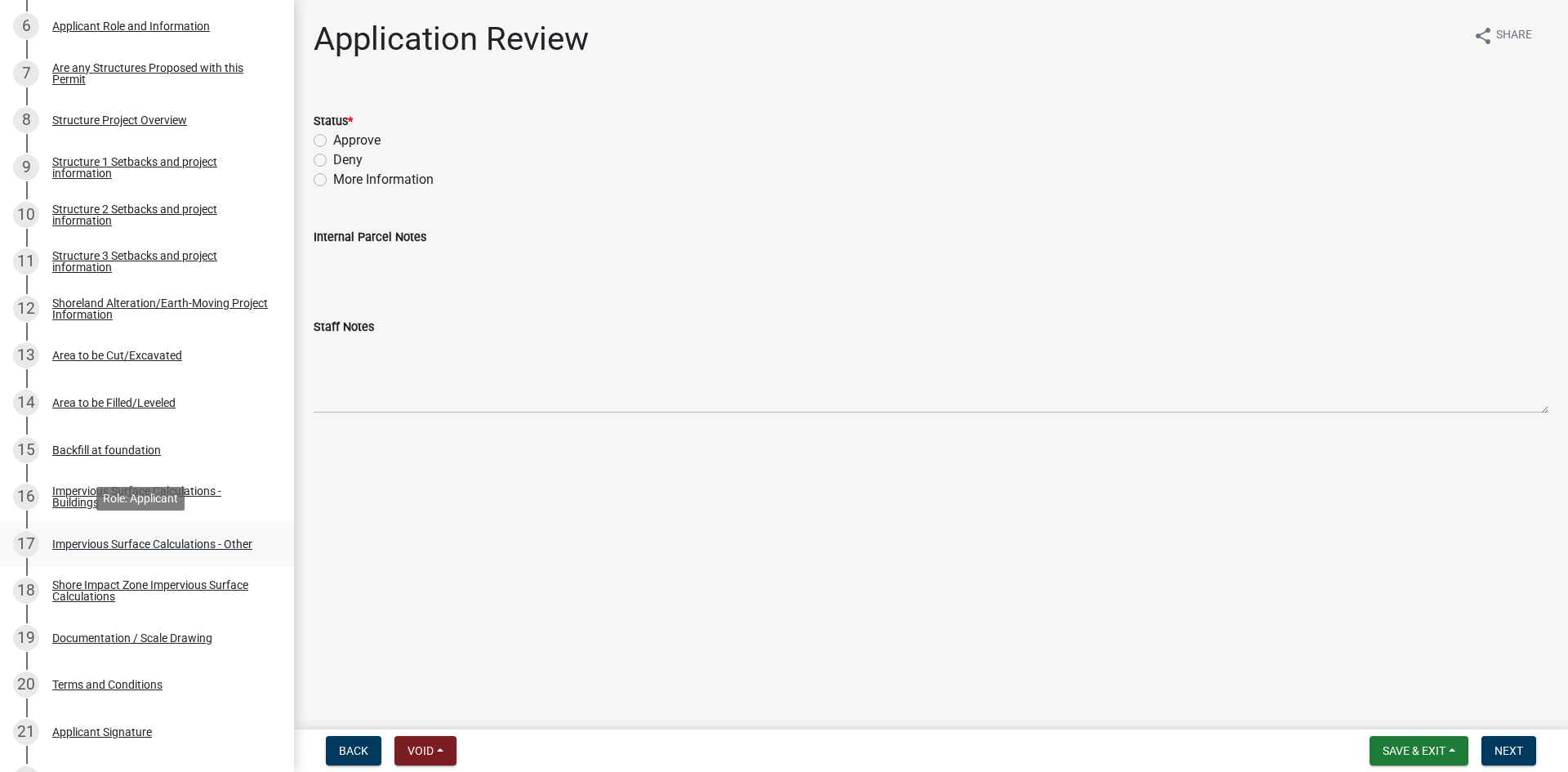
click at [190, 535] on div "17 Impervious Surface Calculations - Other" at bounding box center [140, 545] width 254 height 26
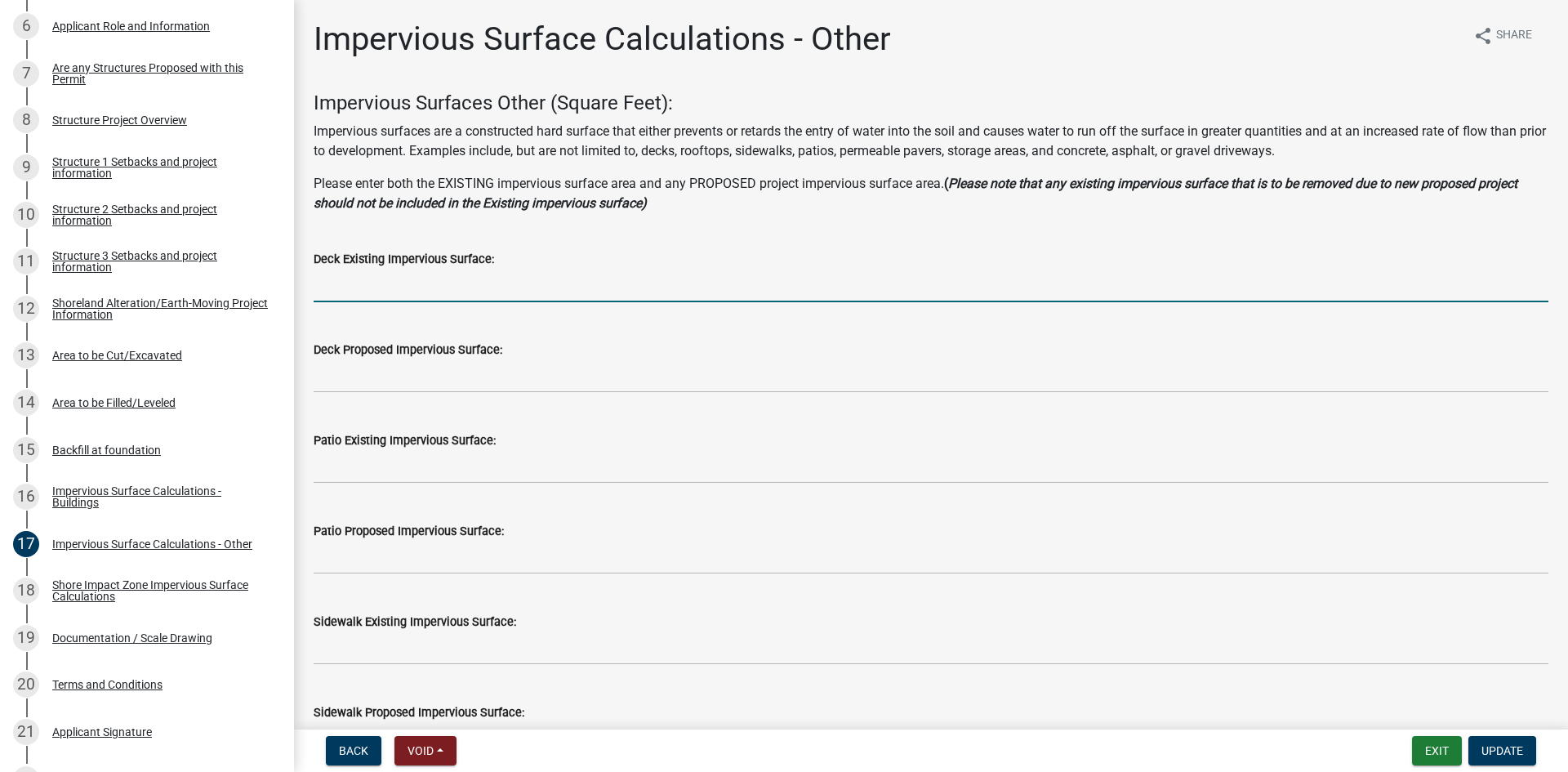
click at [417, 289] on input "text" at bounding box center [931, 285] width 1234 height 34
type input "768"
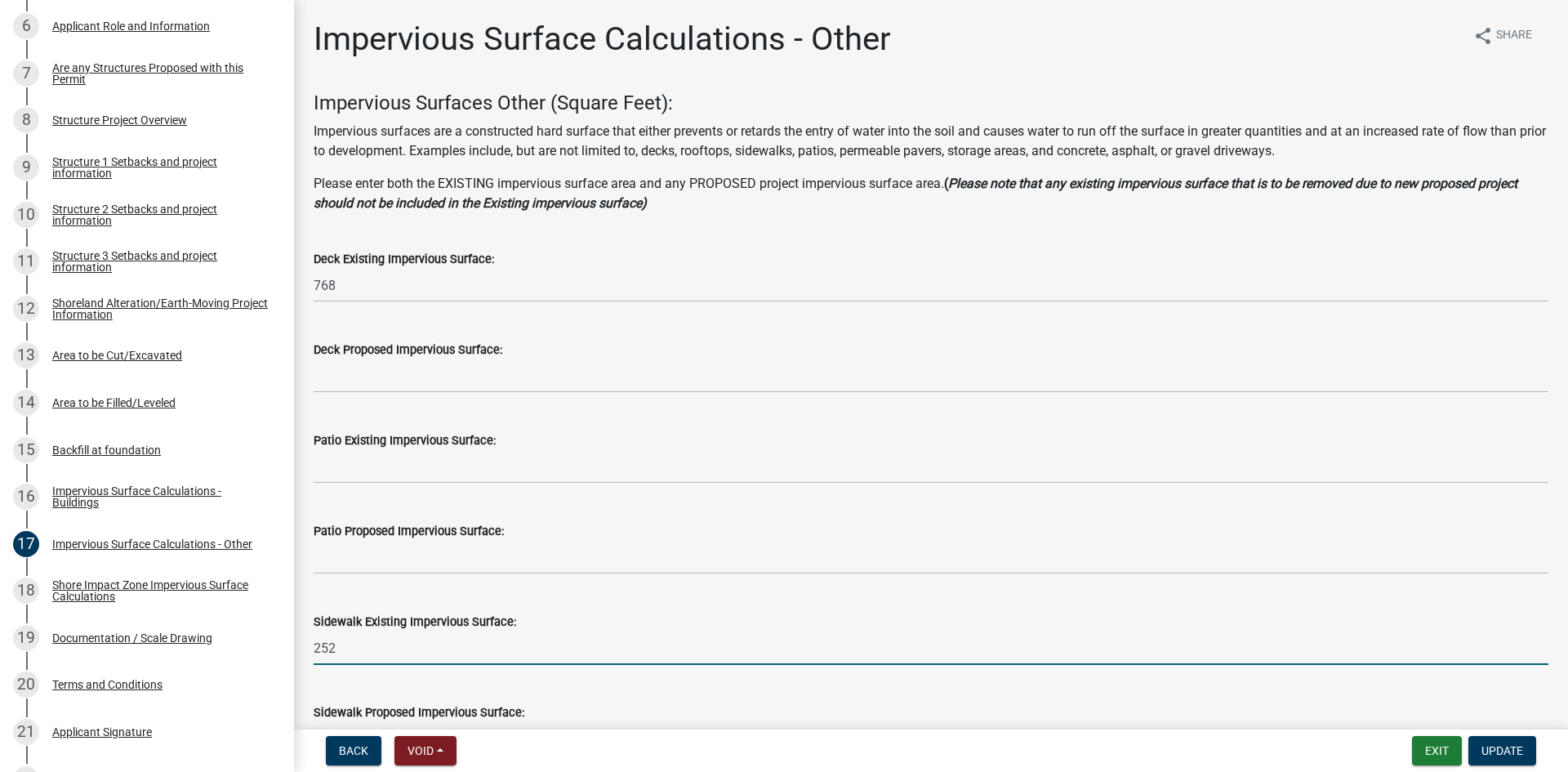
type input "252"
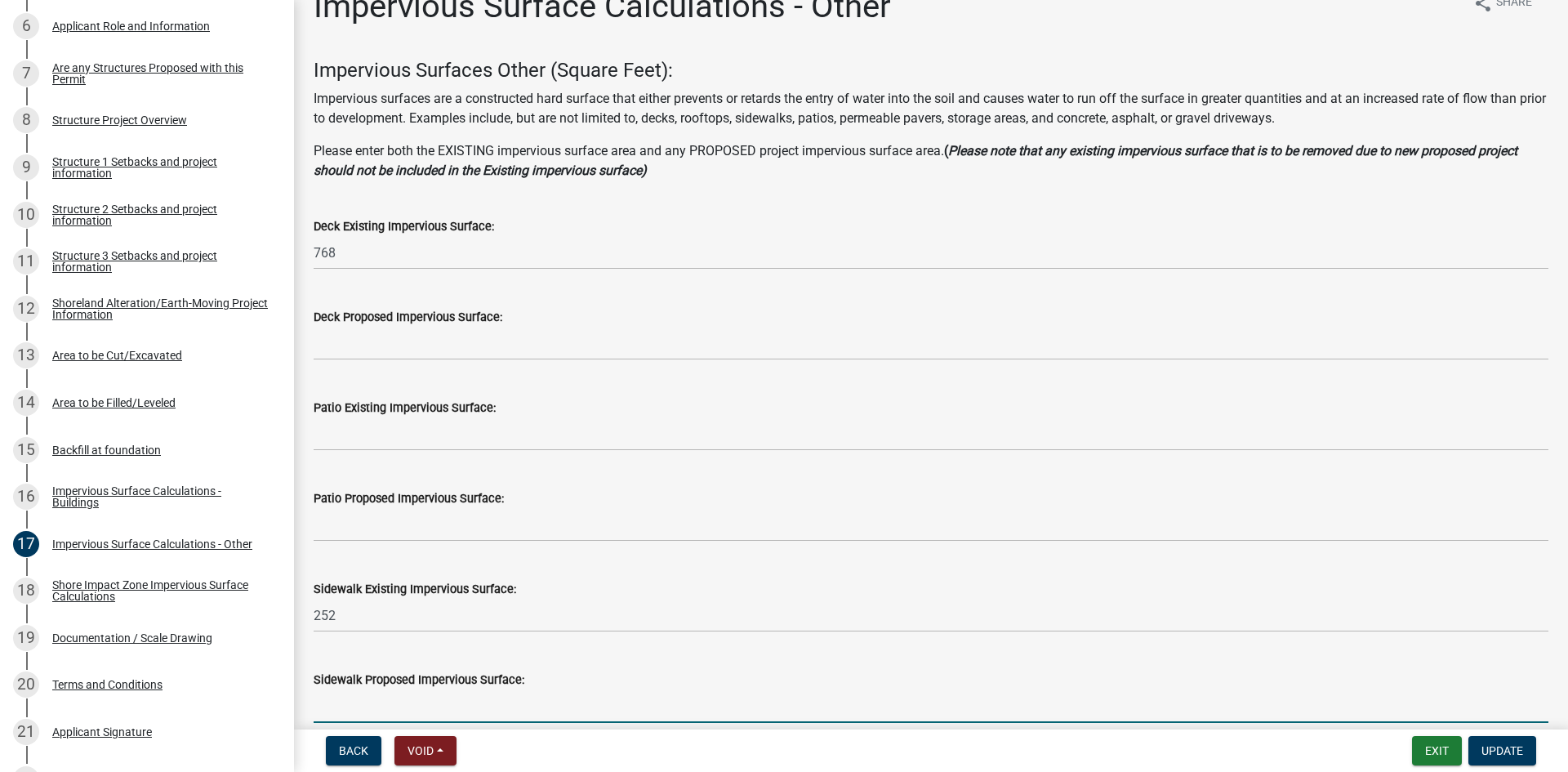
scroll to position [468, 0]
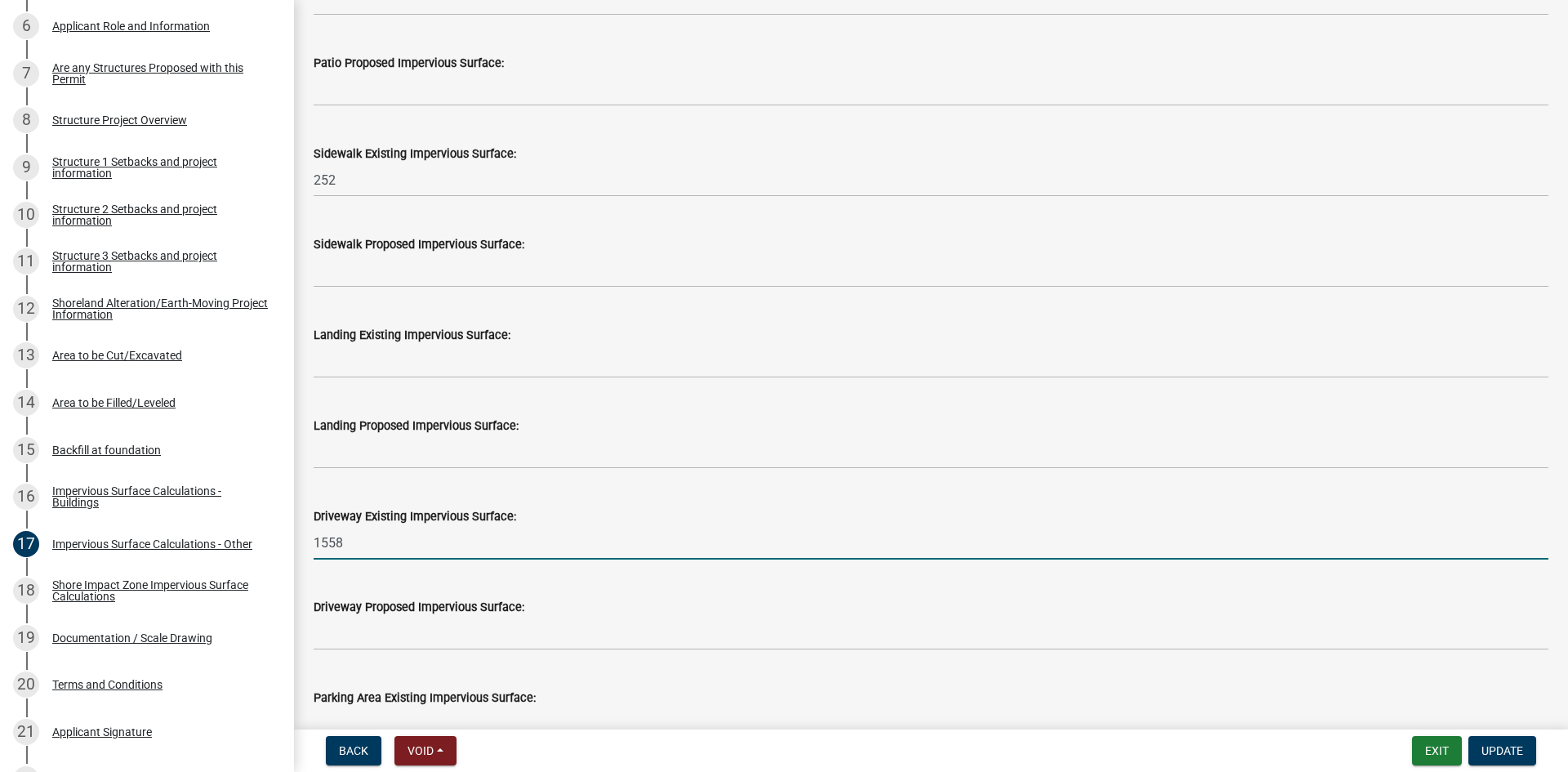
type input "1558"
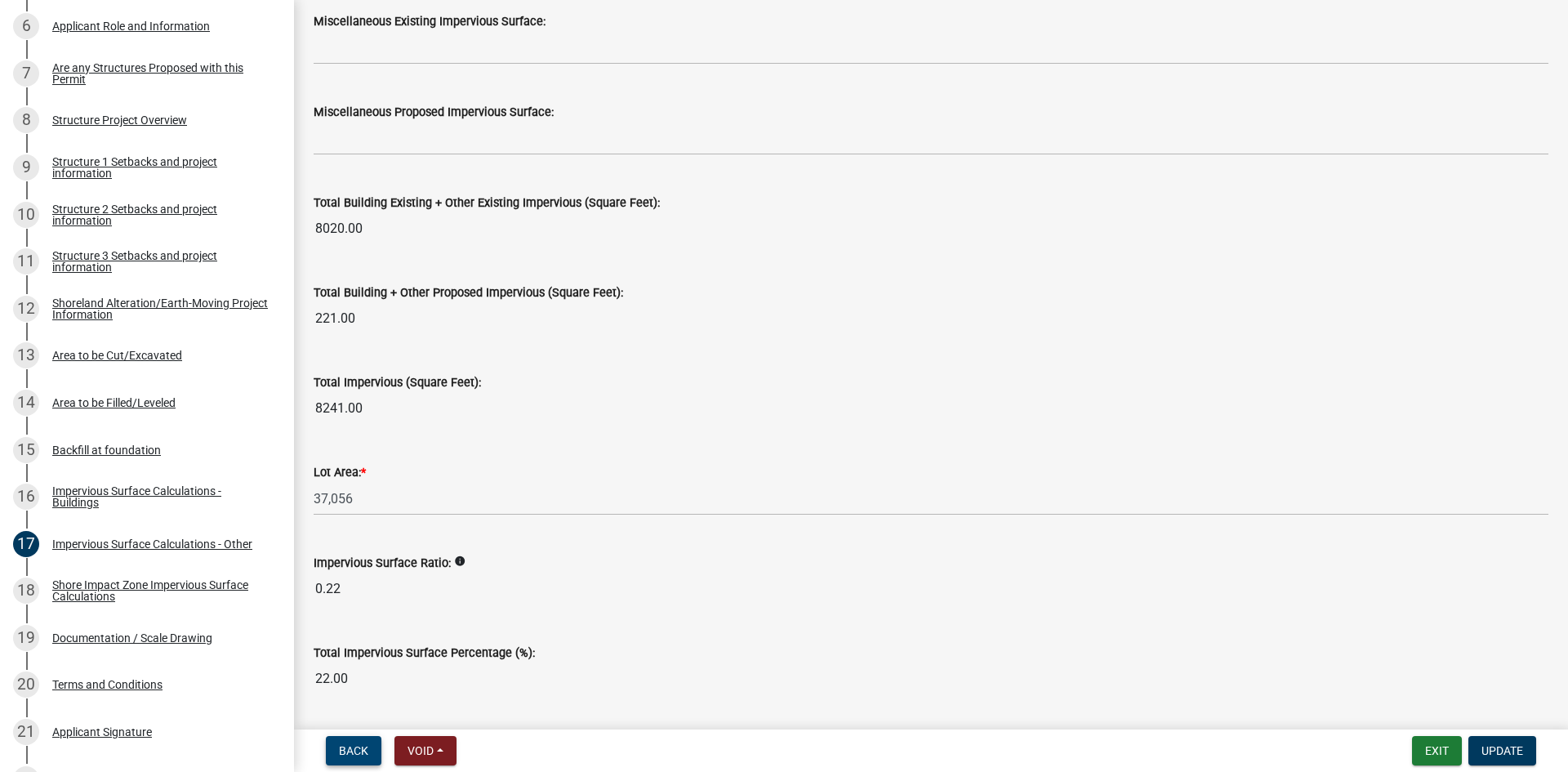
scroll to position [1739, 0]
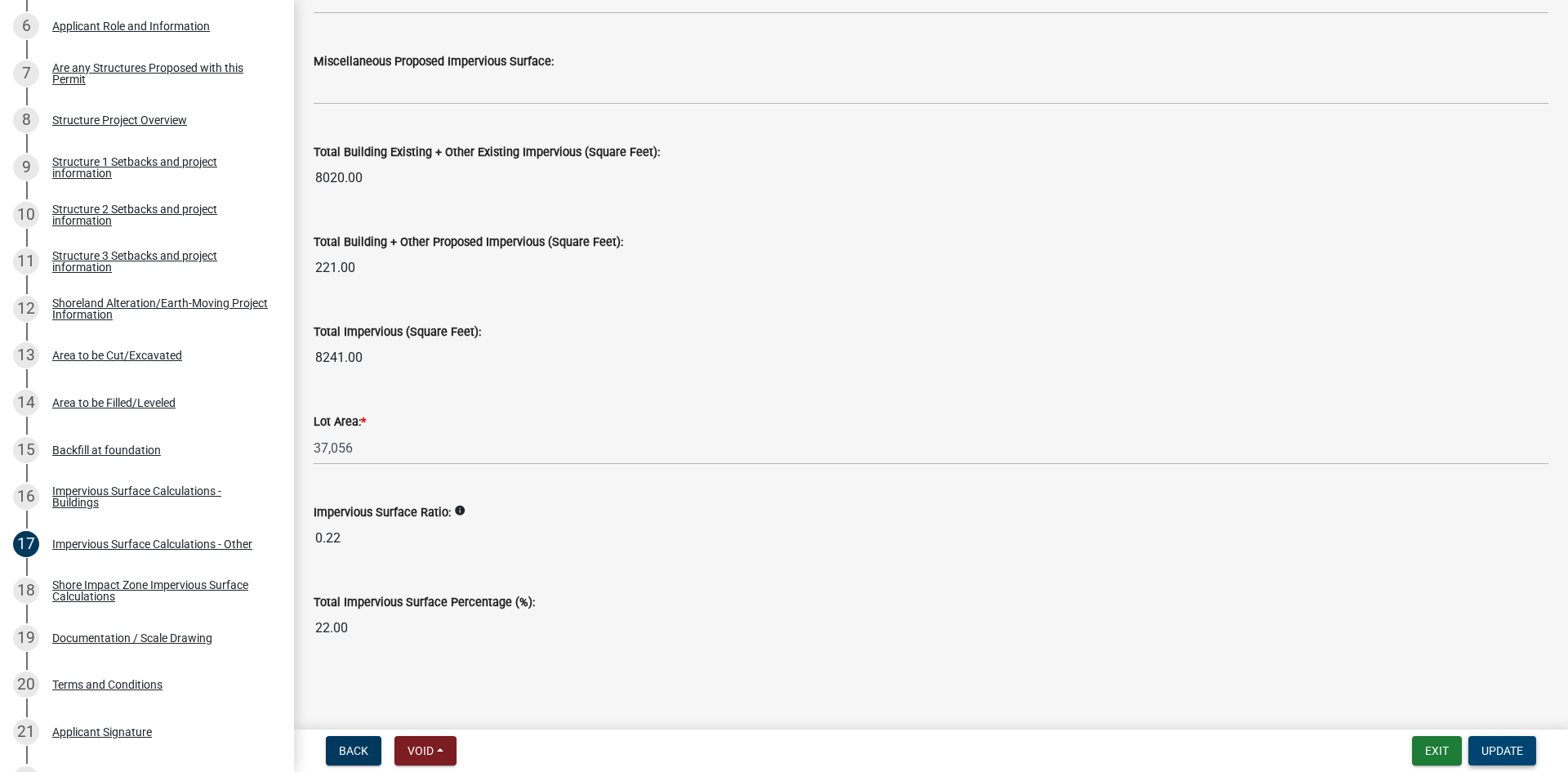
click at [1498, 741] on button "Update" at bounding box center [1502, 751] width 68 height 30
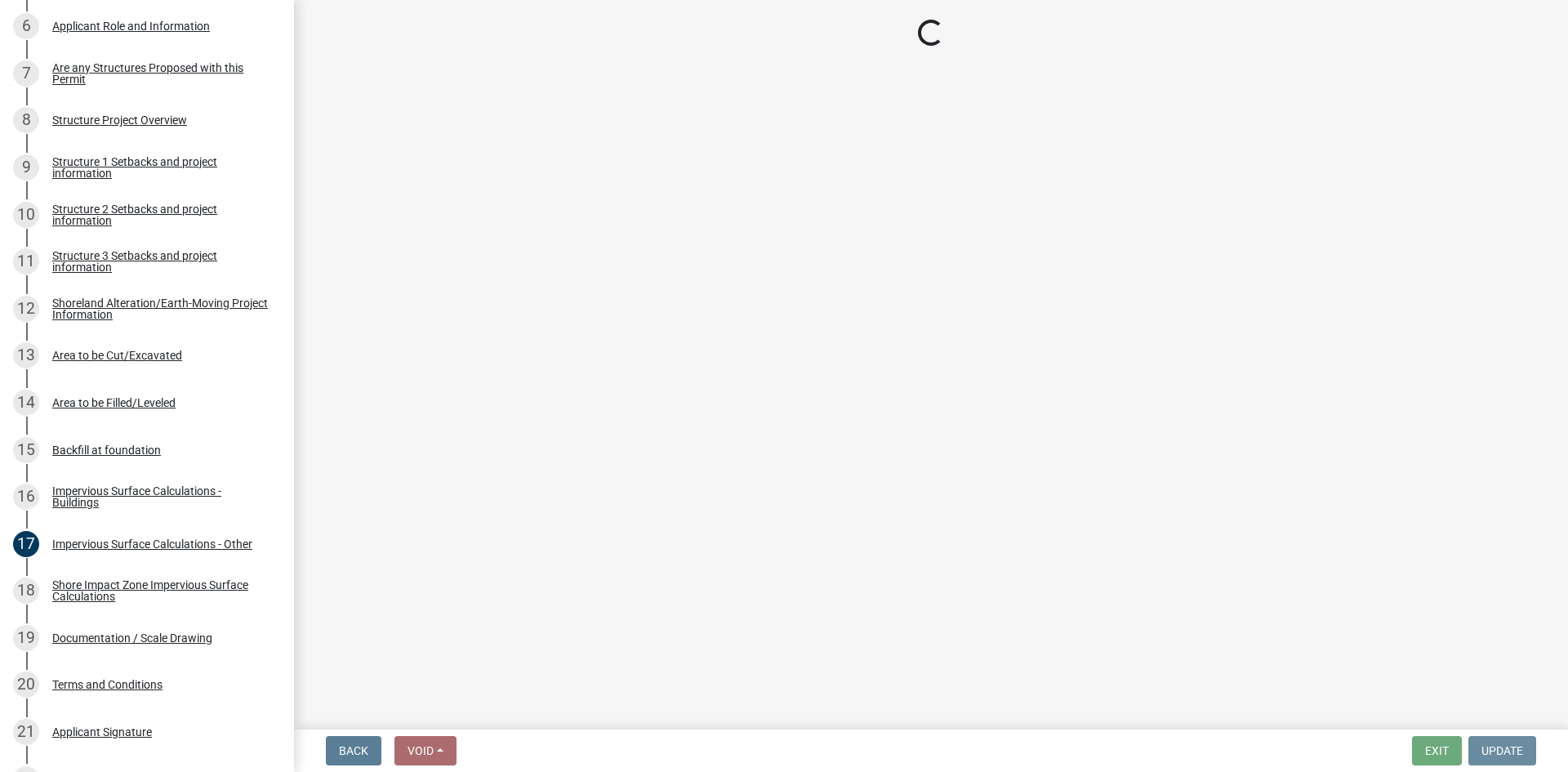
scroll to position [0, 0]
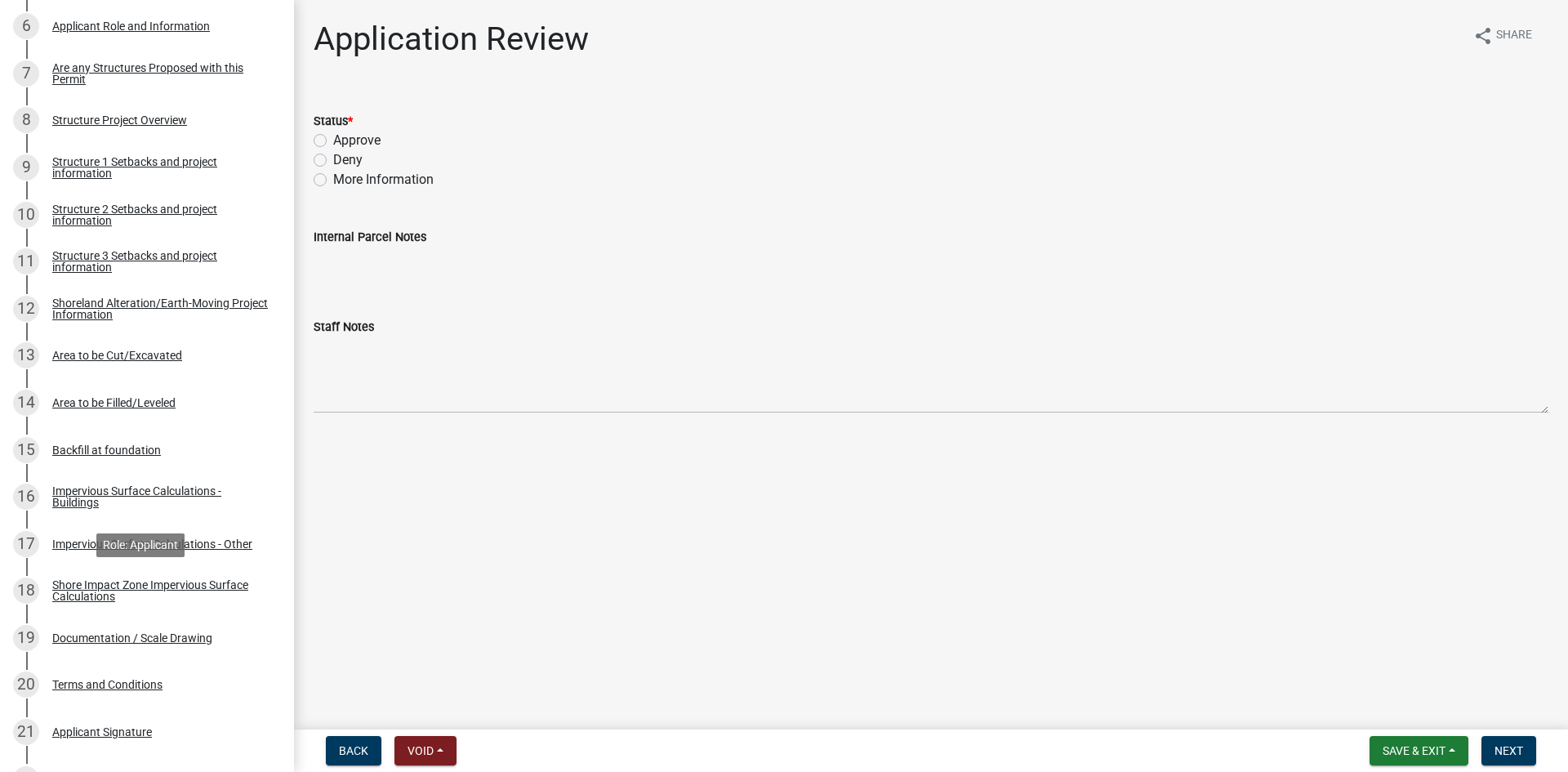
click at [97, 601] on div "Shore Impact Zone Impervious Surface Calculations" at bounding box center [160, 591] width 216 height 23
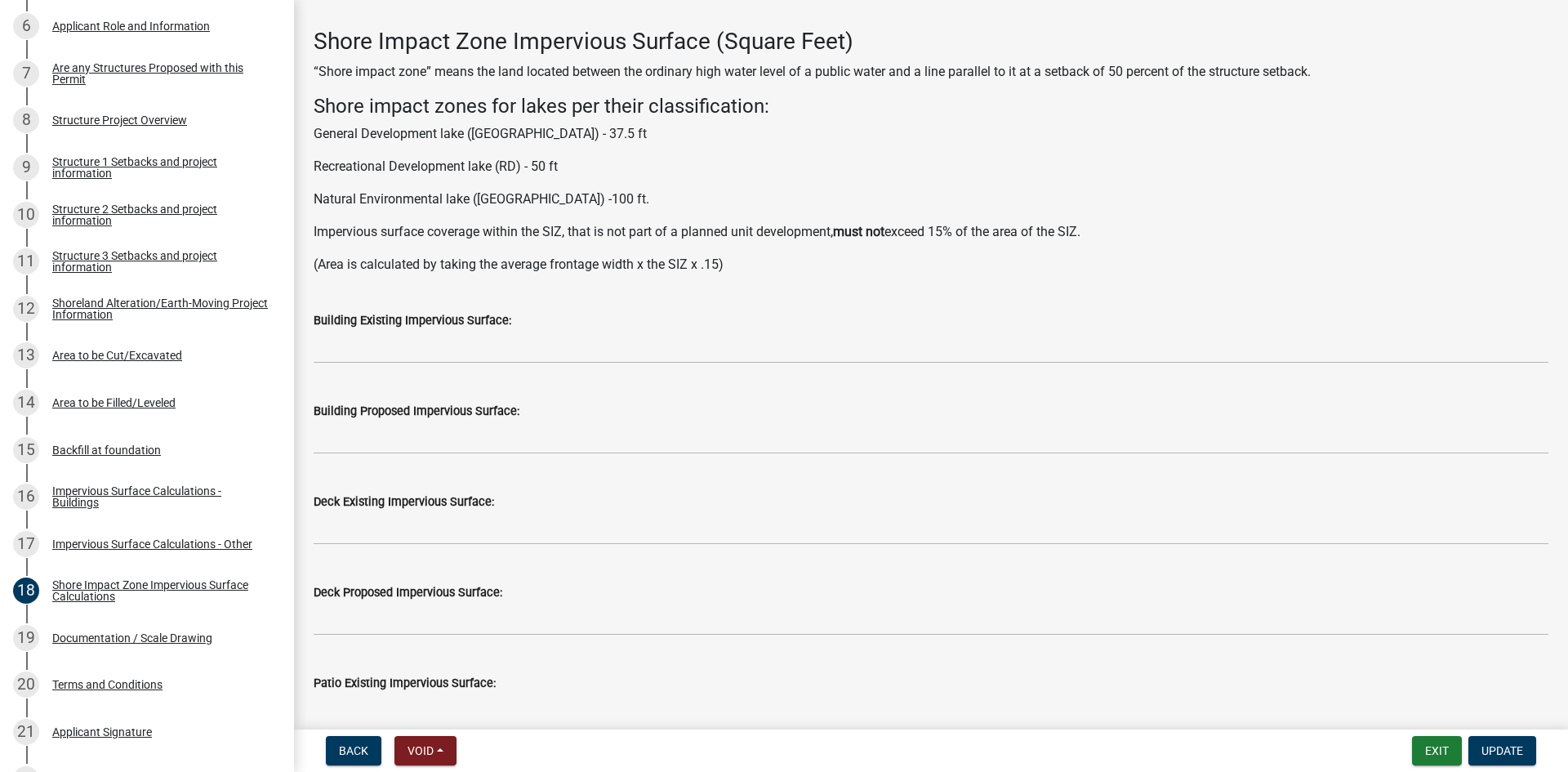
scroll to position [61, 0]
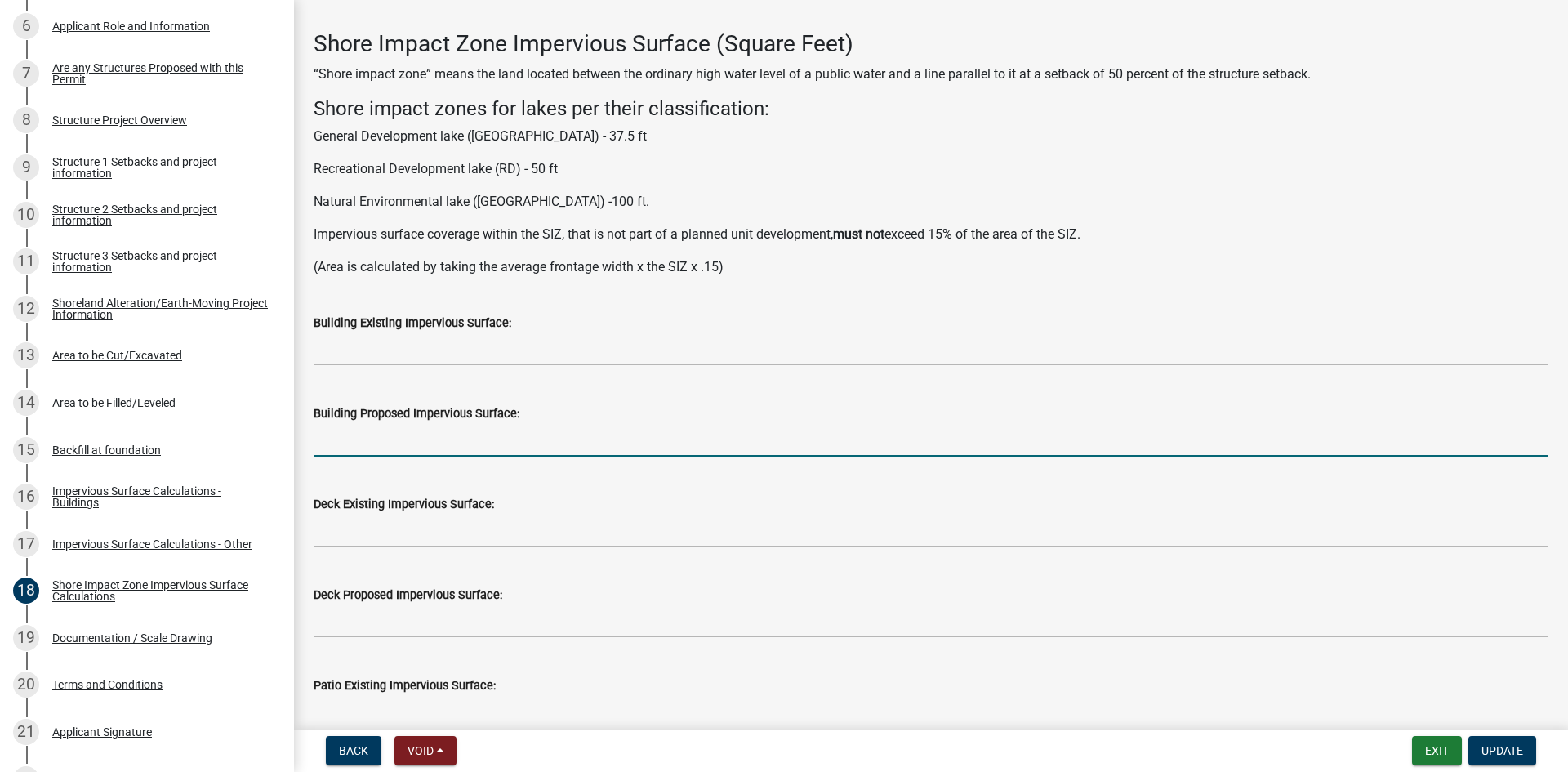
click at [548, 440] on input "text" at bounding box center [931, 440] width 1234 height 34
type input "221"
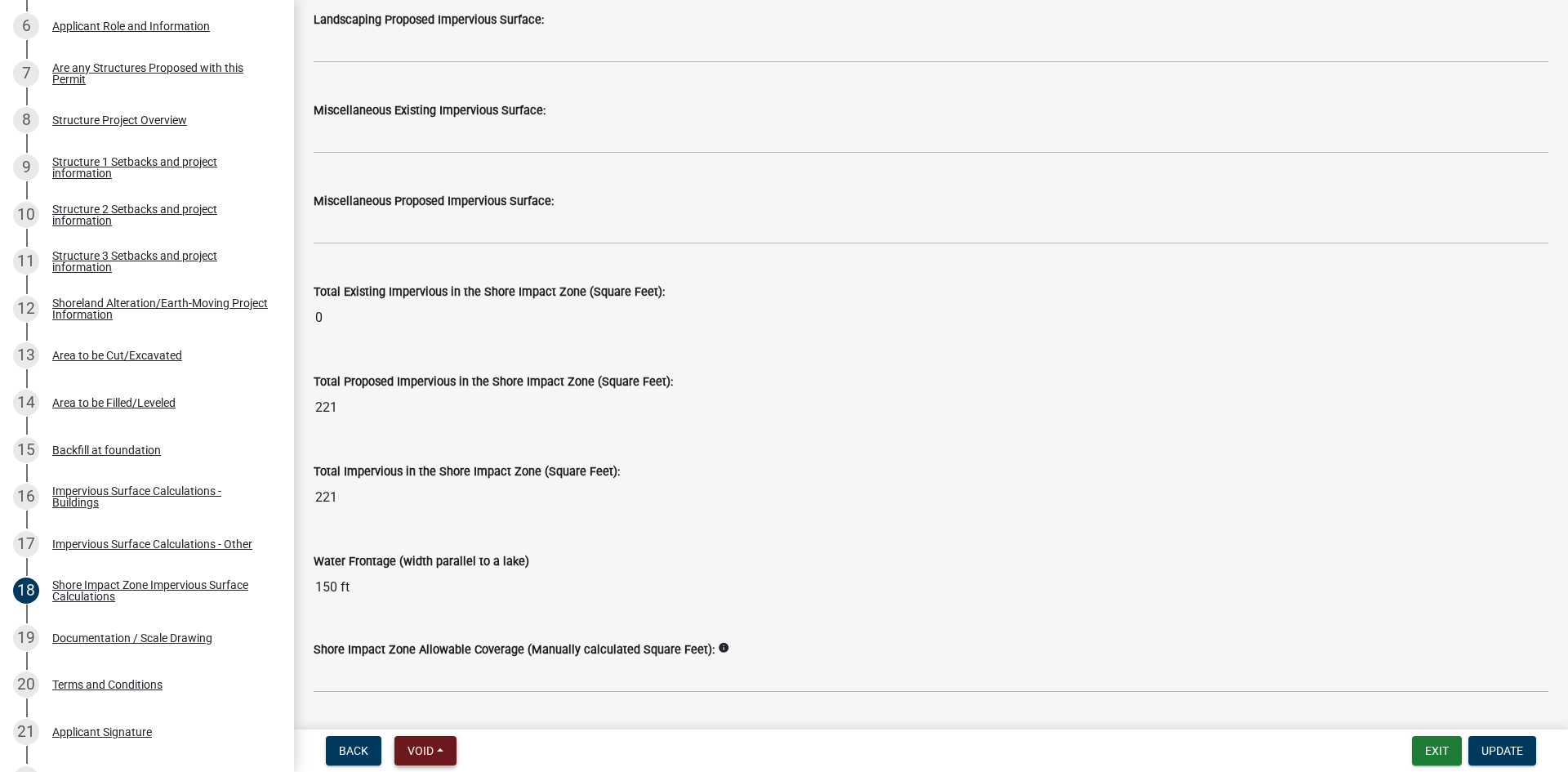
scroll to position [1954, 0]
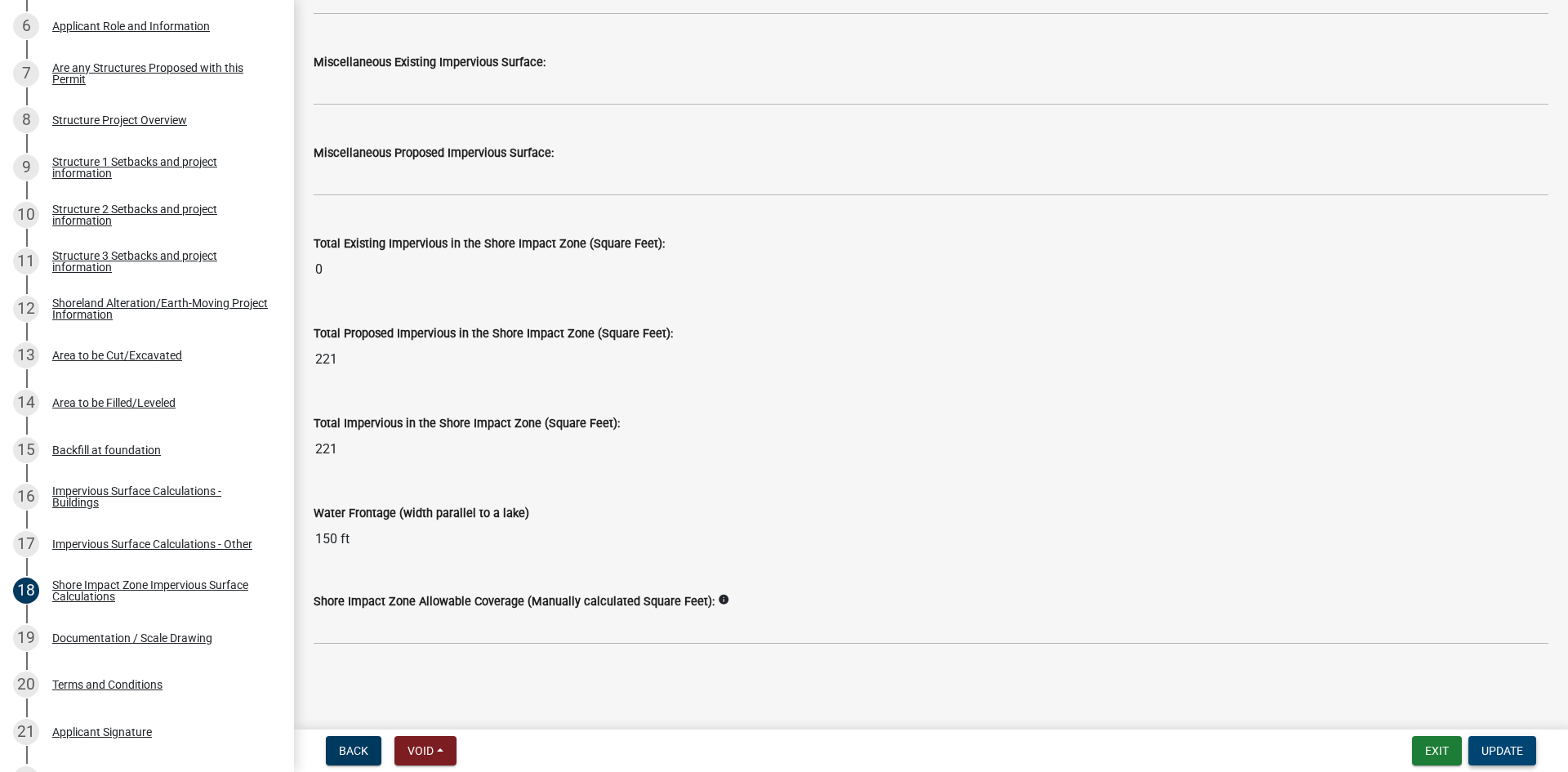
click at [1484, 745] on span "Update" at bounding box center [1502, 751] width 42 height 13
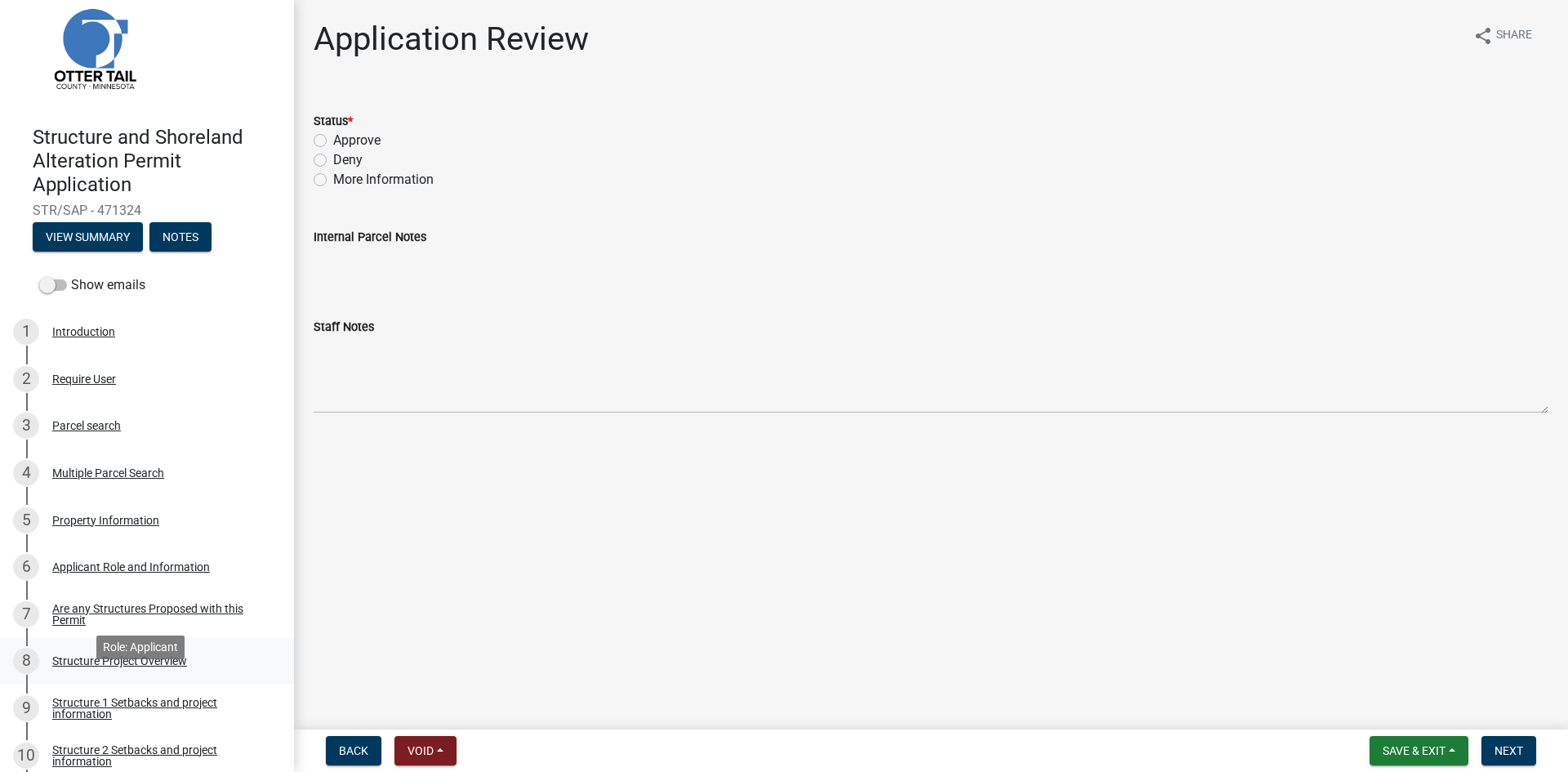
scroll to position [0, 0]
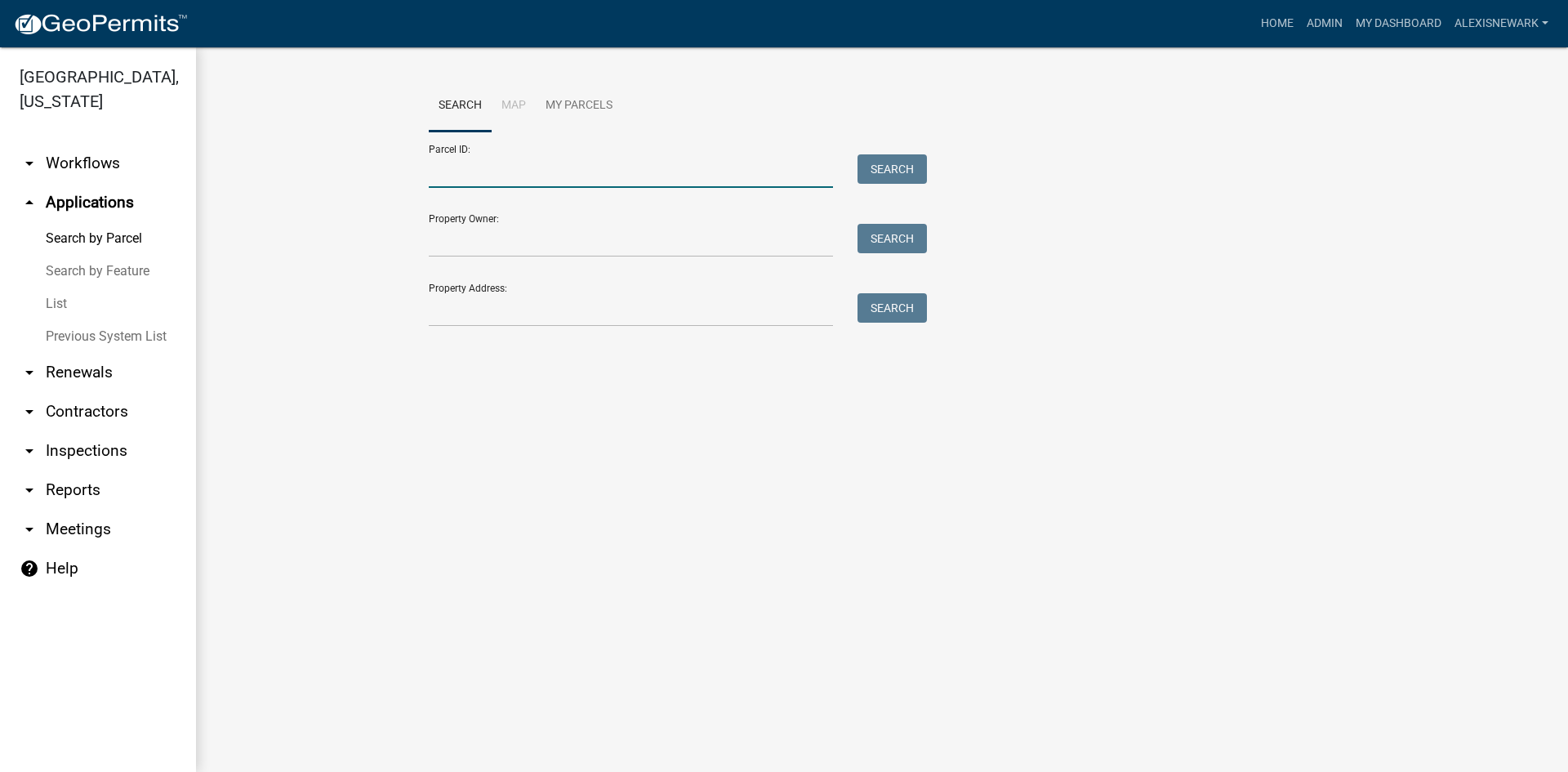
click at [460, 180] on input "Parcel ID:" at bounding box center [631, 171] width 404 height 34
click at [462, 313] on input "Property Address:" at bounding box center [631, 310] width 404 height 34
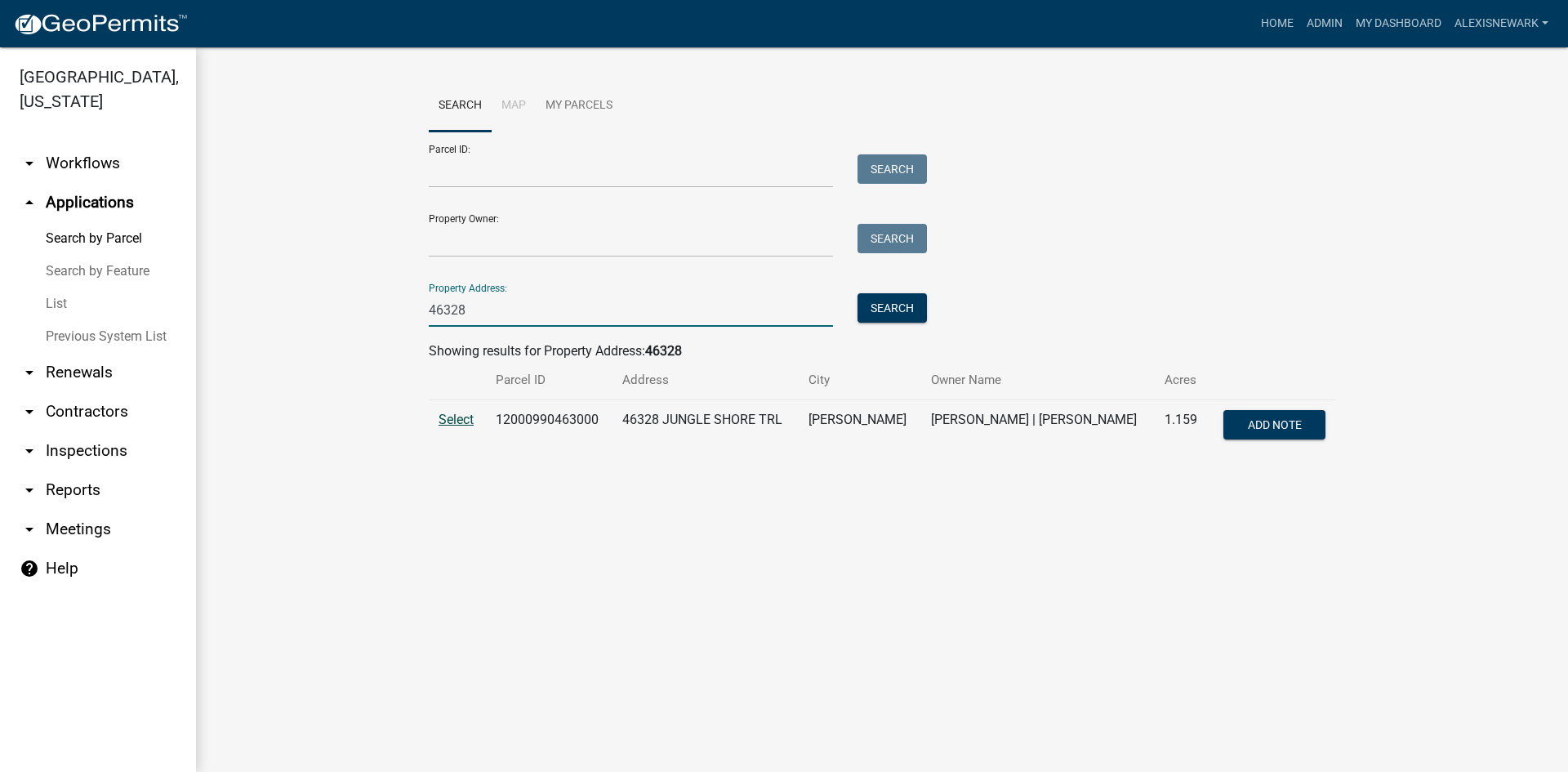
type input "46328"
click at [456, 423] on span "Select" at bounding box center [456, 419] width 35 height 16
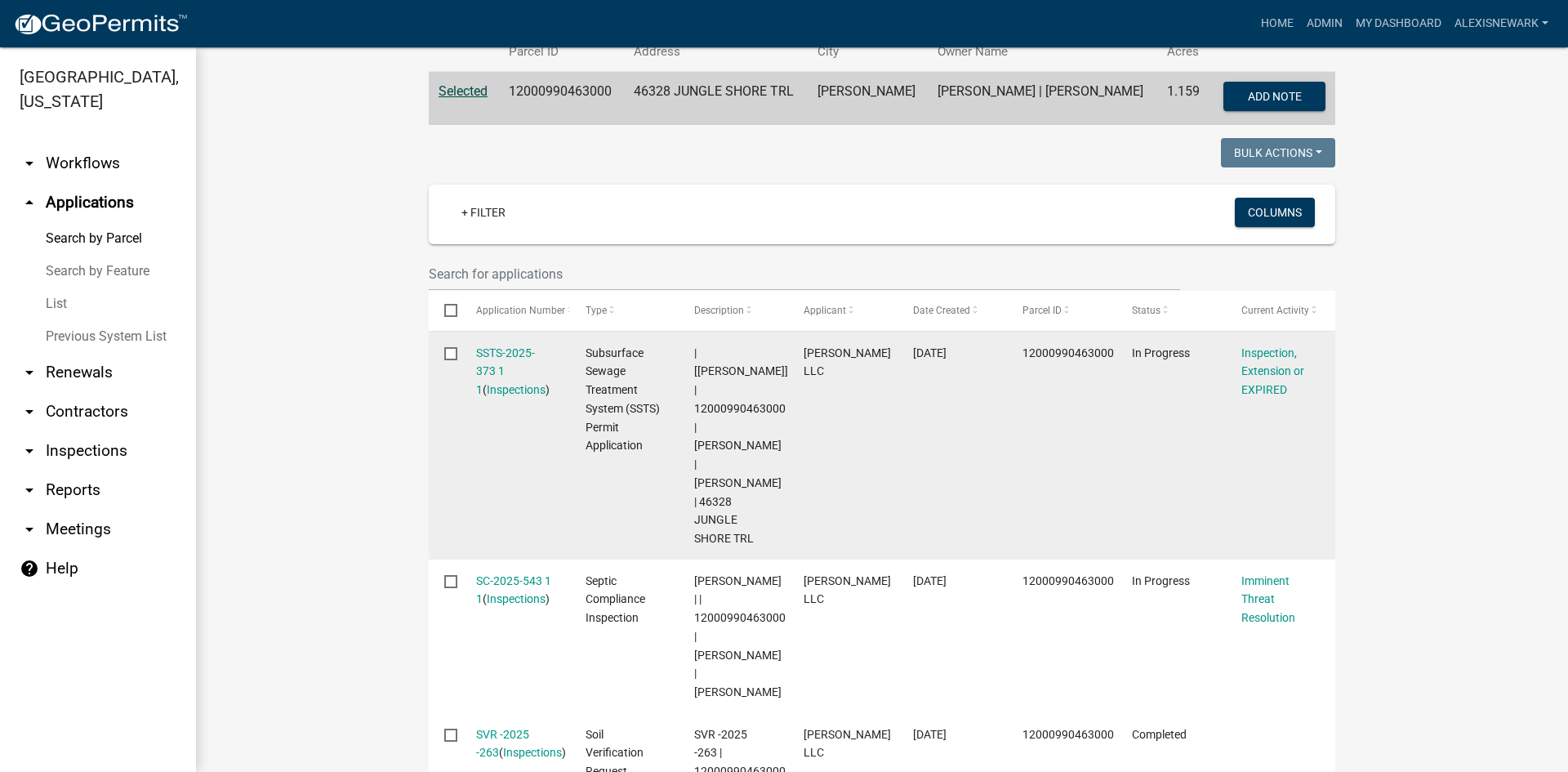
scroll to position [327, 0]
click at [515, 358] on link "SSTS-2025-373 1 1" at bounding box center [505, 372] width 58 height 50
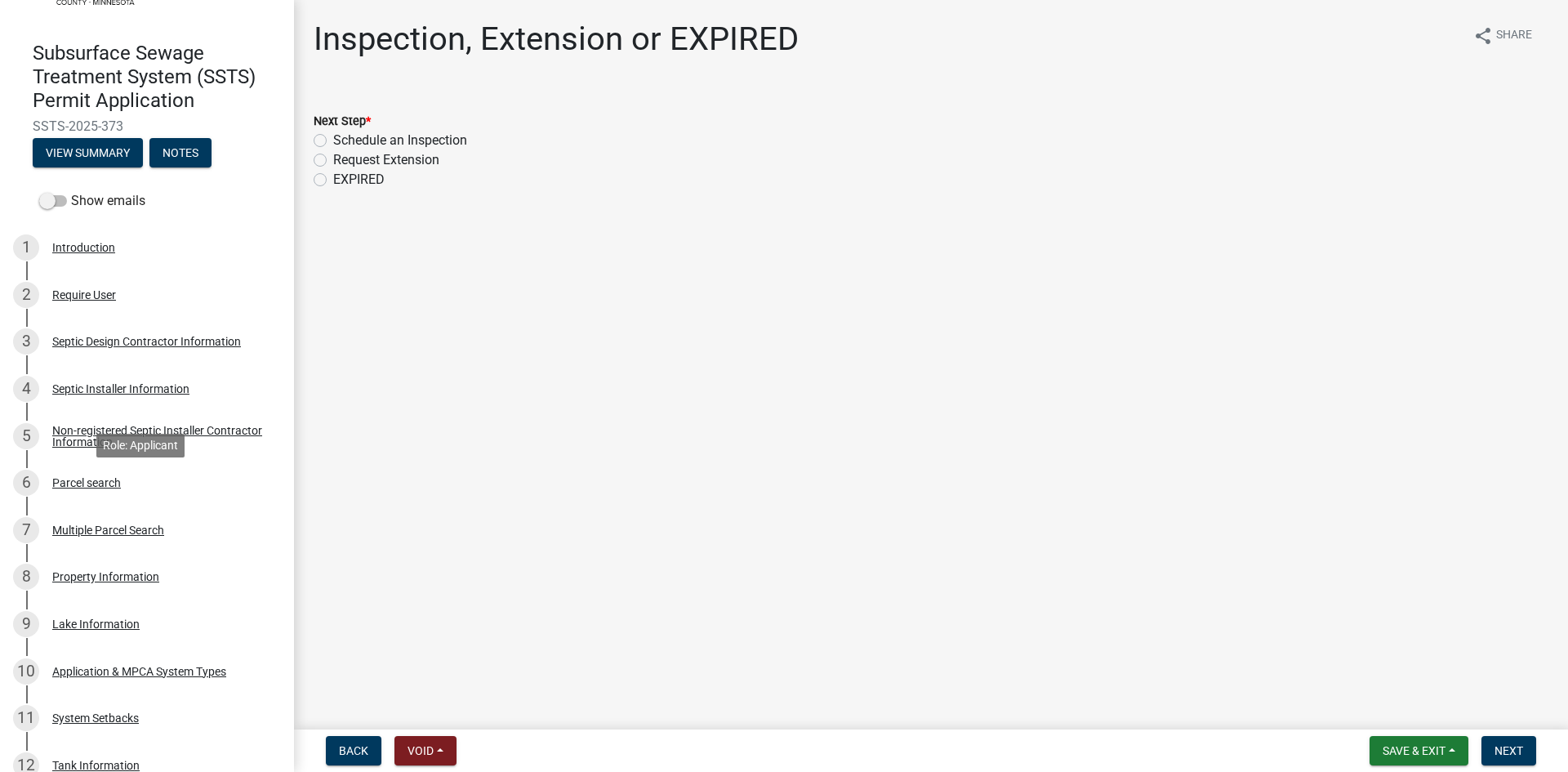
scroll to position [123, 0]
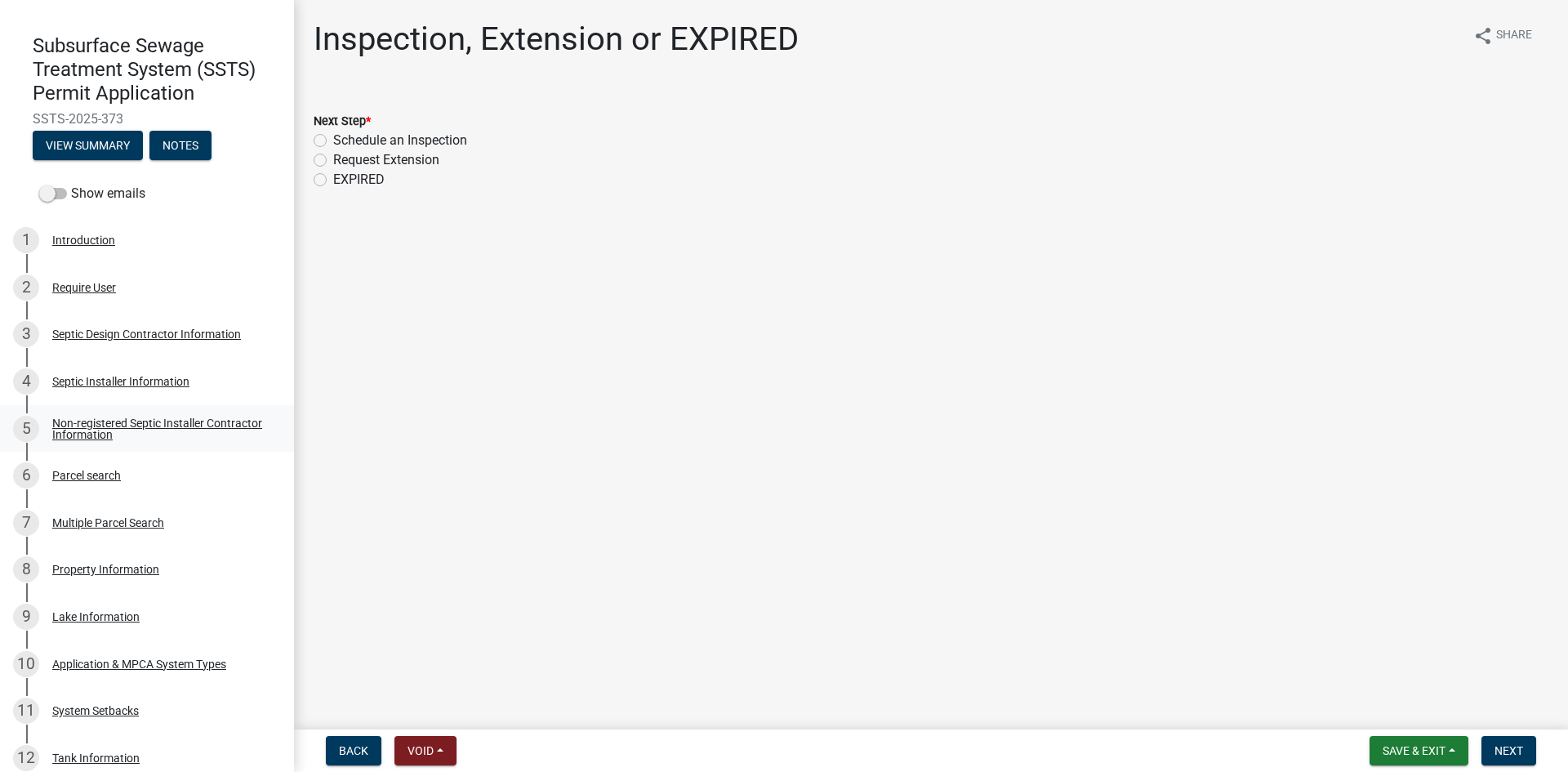
click at [135, 414] on link "5 Non-registered Septic Installer Contractor Information" at bounding box center [147, 429] width 294 height 48
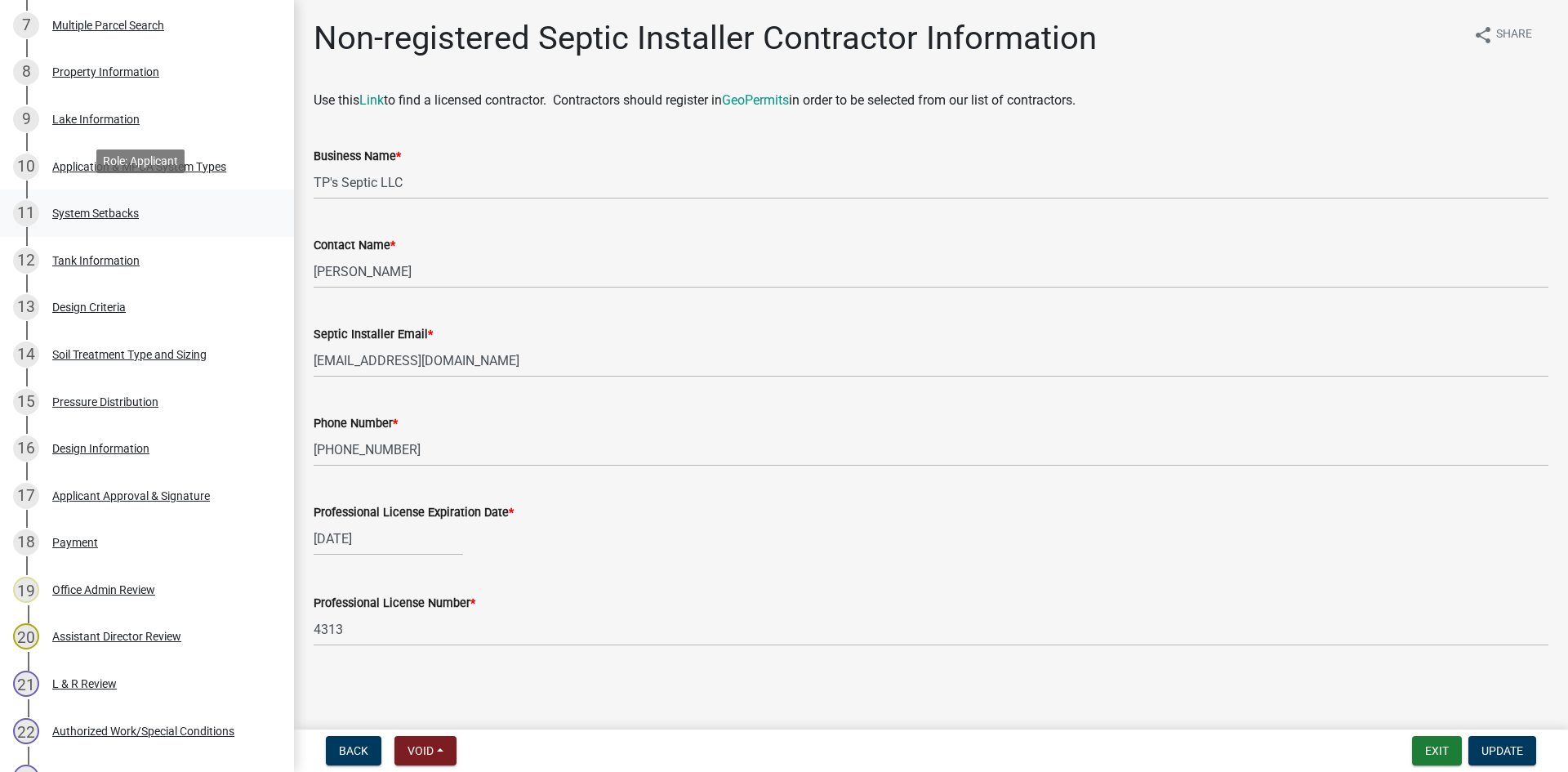
scroll to position [634, 0]
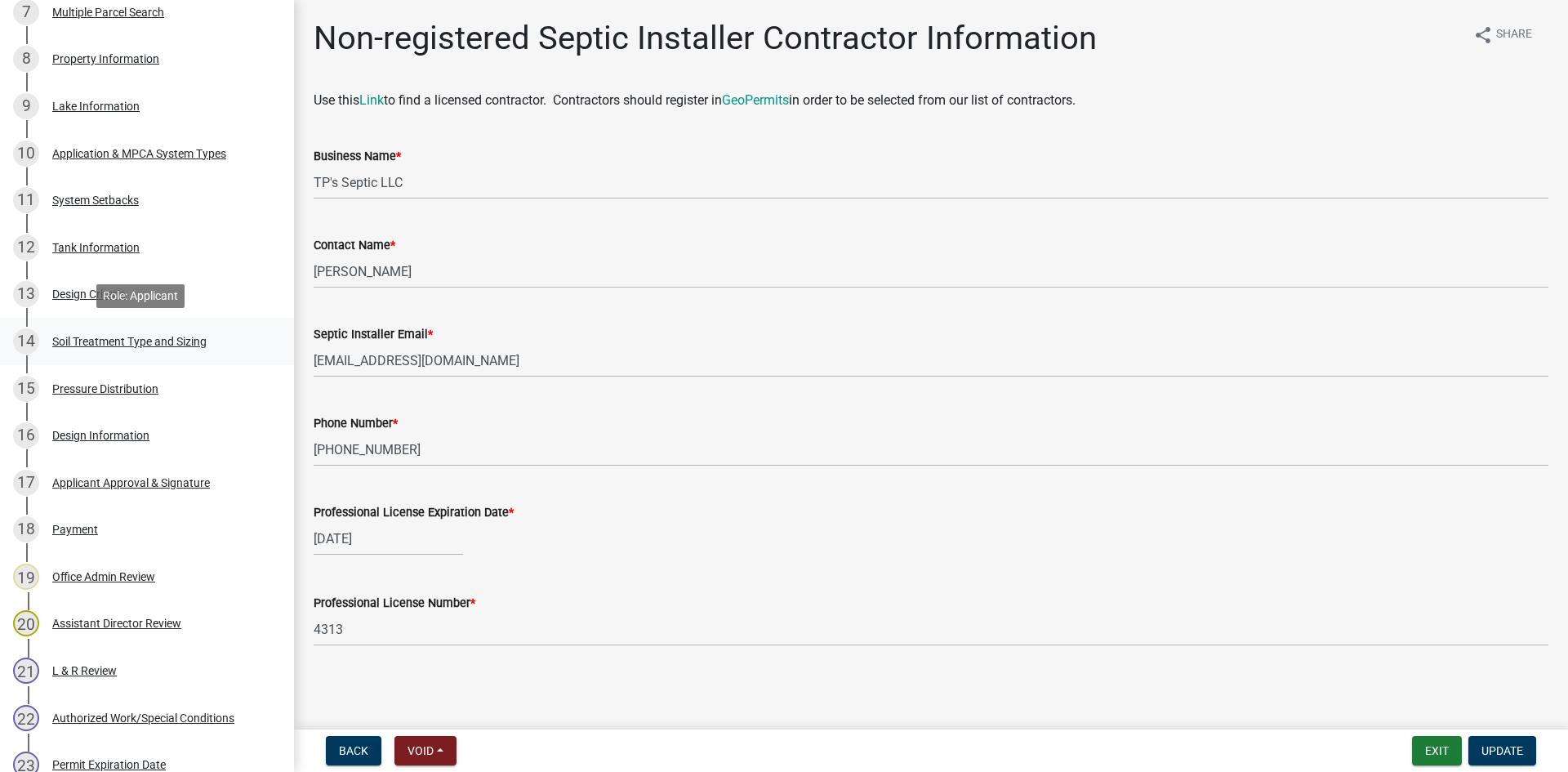
click at [194, 342] on div "Soil Treatment Type and Sizing" at bounding box center [128, 342] width 154 height 12
